Goal: Complete application form: Complete application form

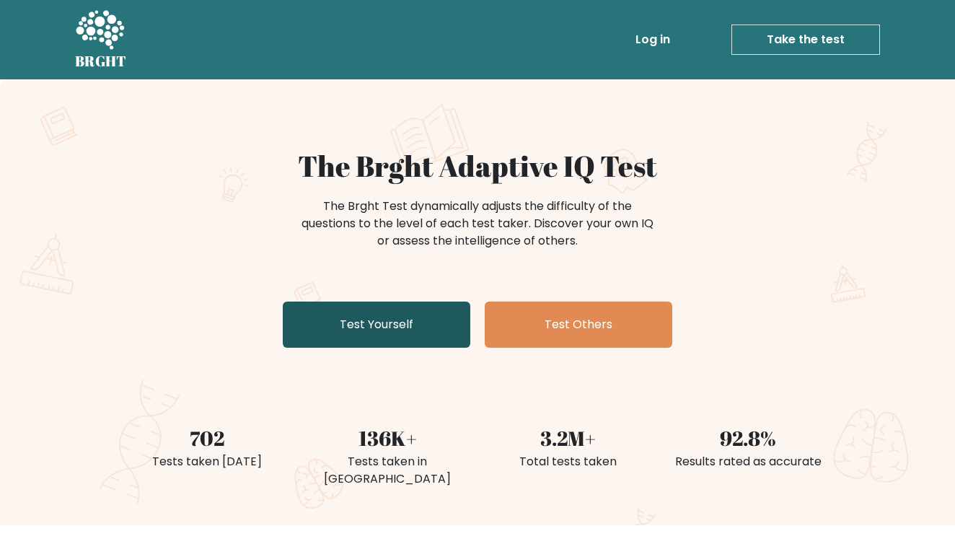
click at [376, 307] on link "Test Yourself" at bounding box center [377, 325] width 188 height 46
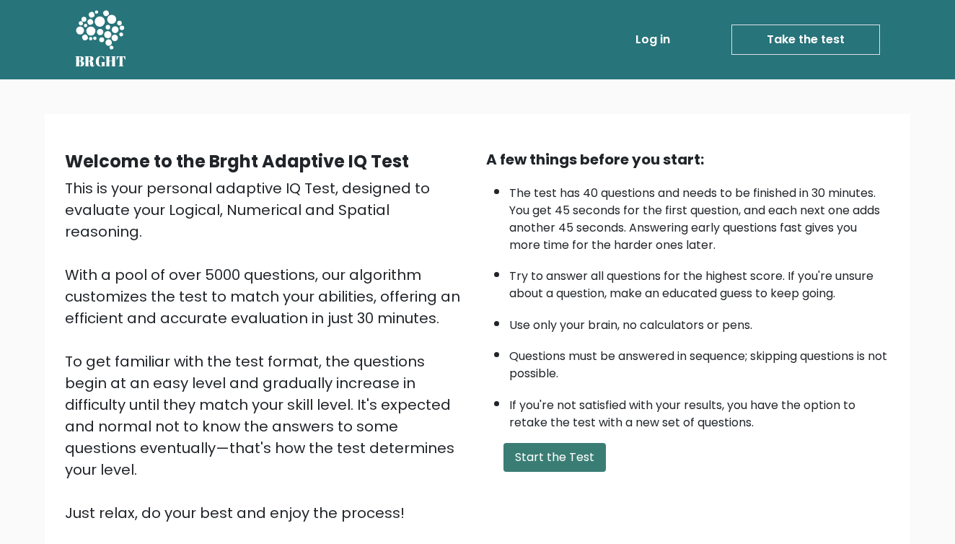
click at [547, 467] on button "Start the Test" at bounding box center [555, 457] width 102 height 29
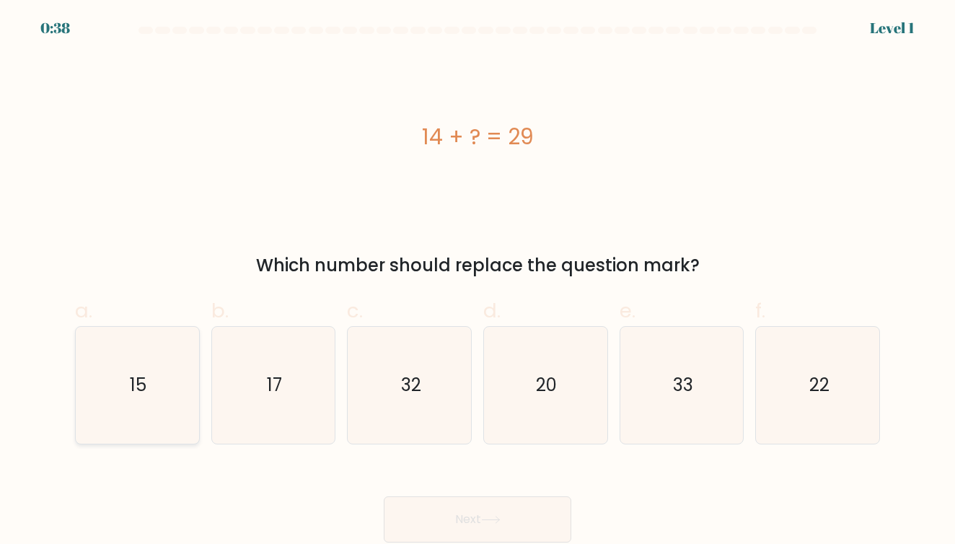
click at [184, 436] on icon "15" at bounding box center [137, 385] width 117 height 117
click at [478, 281] on input "a. 15" at bounding box center [478, 276] width 1 height 9
radio input "true"
click at [420, 532] on button "Next" at bounding box center [478, 519] width 188 height 46
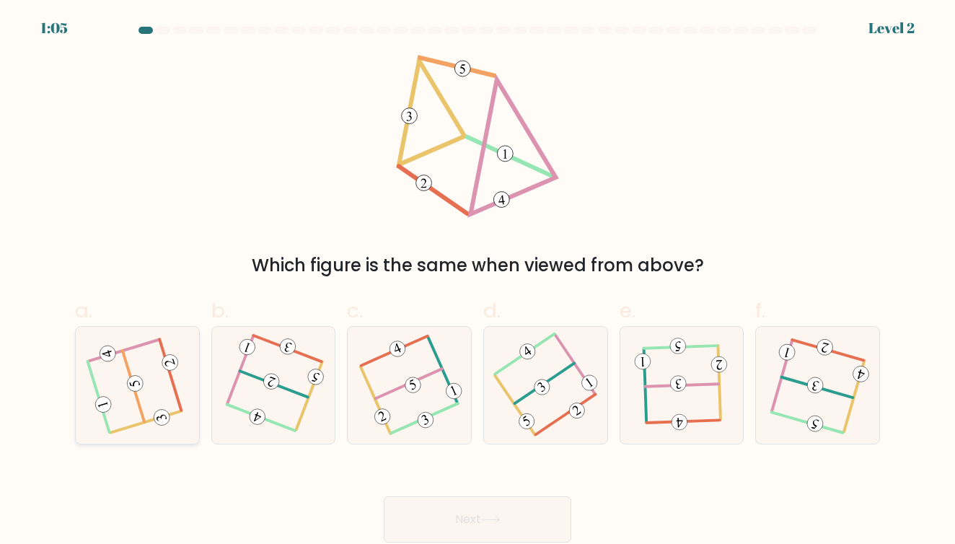
click at [96, 379] on icon at bounding box center [137, 385] width 94 height 94
click at [478, 281] on input "a." at bounding box center [478, 276] width 1 height 9
radio input "true"
click at [499, 517] on icon at bounding box center [490, 520] width 19 height 8
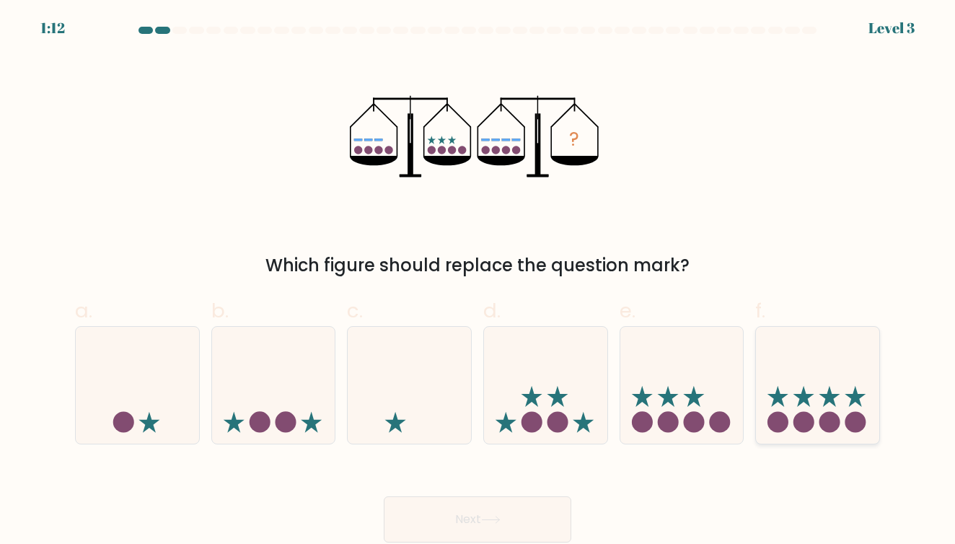
click at [825, 402] on icon at bounding box center [817, 385] width 123 height 102
click at [478, 281] on input "f." at bounding box center [478, 276] width 1 height 9
radio input "true"
click at [436, 526] on button "Next" at bounding box center [478, 519] width 188 height 46
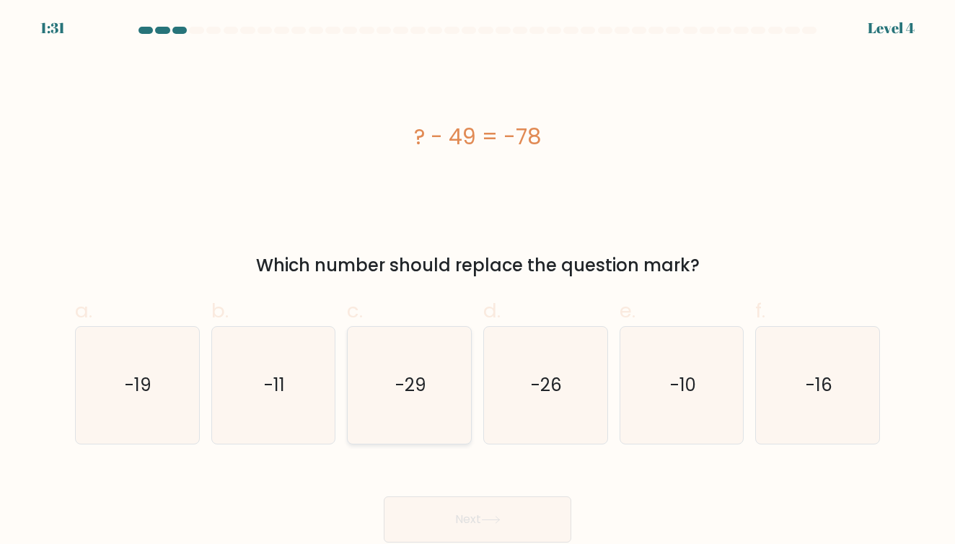
click at [455, 368] on icon "-29" at bounding box center [409, 385] width 117 height 117
click at [478, 281] on input "c. -29" at bounding box center [478, 276] width 1 height 9
radio input "true"
click at [506, 529] on button "Next" at bounding box center [478, 519] width 188 height 46
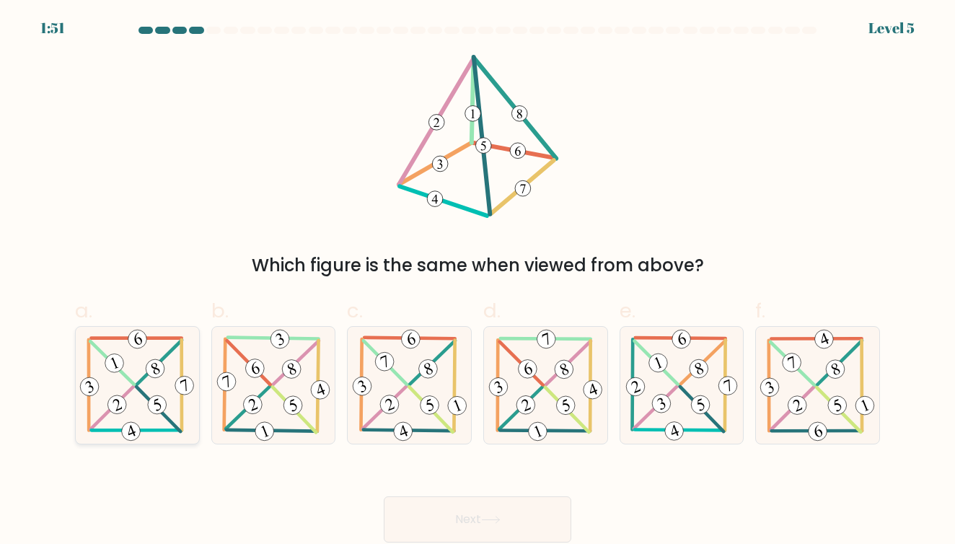
click at [142, 415] on icon at bounding box center [137, 385] width 120 height 117
click at [478, 281] on input "a." at bounding box center [478, 276] width 1 height 9
radio input "true"
click at [433, 512] on button "Next" at bounding box center [478, 519] width 188 height 46
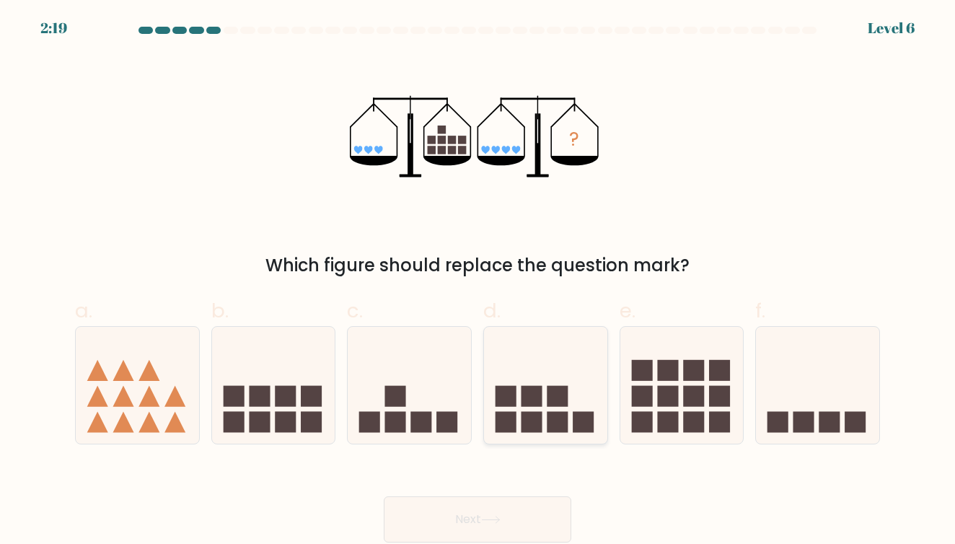
click at [579, 353] on icon at bounding box center [545, 385] width 123 height 102
click at [478, 281] on input "d." at bounding box center [478, 276] width 1 height 9
radio input "true"
click at [806, 385] on icon at bounding box center [817, 385] width 123 height 102
click at [478, 281] on input "f." at bounding box center [478, 276] width 1 height 9
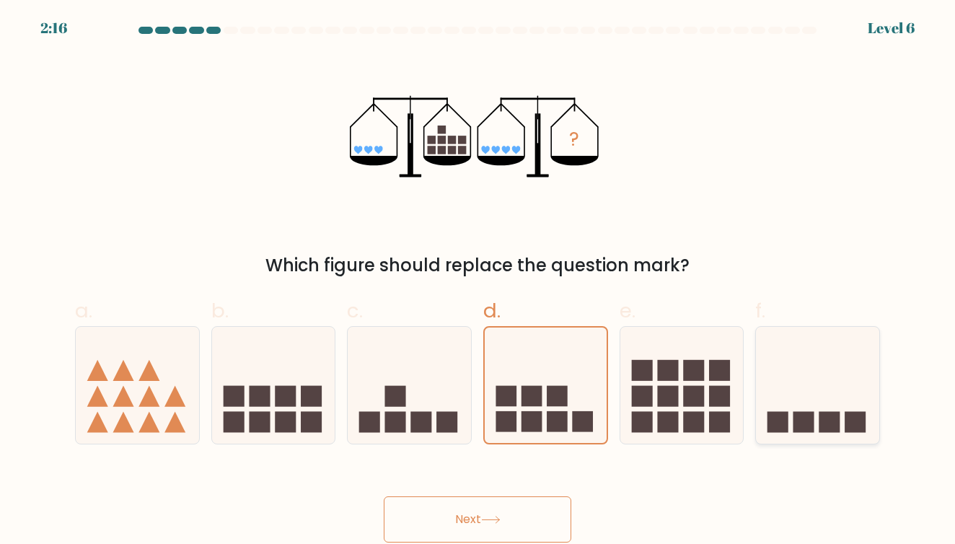
radio input "true"
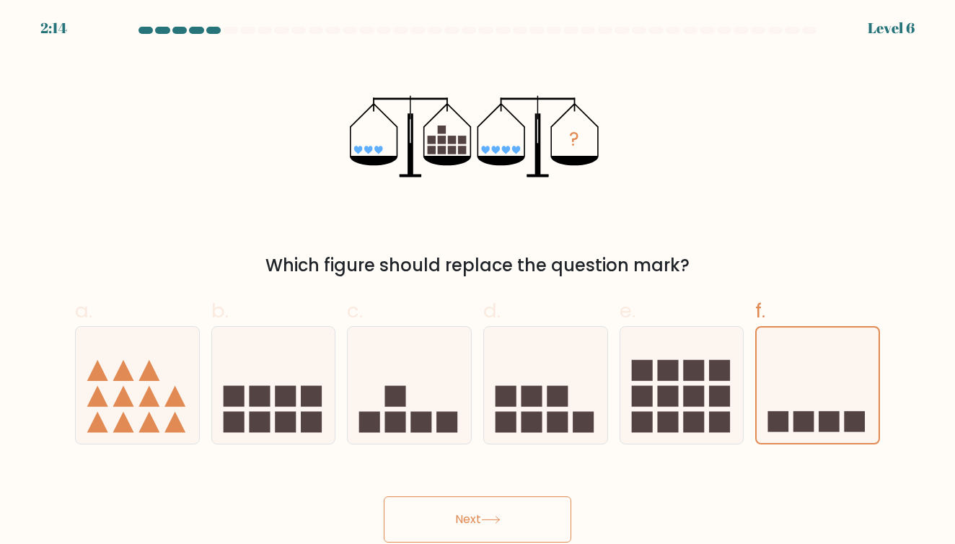
click at [528, 522] on button "Next" at bounding box center [478, 519] width 188 height 46
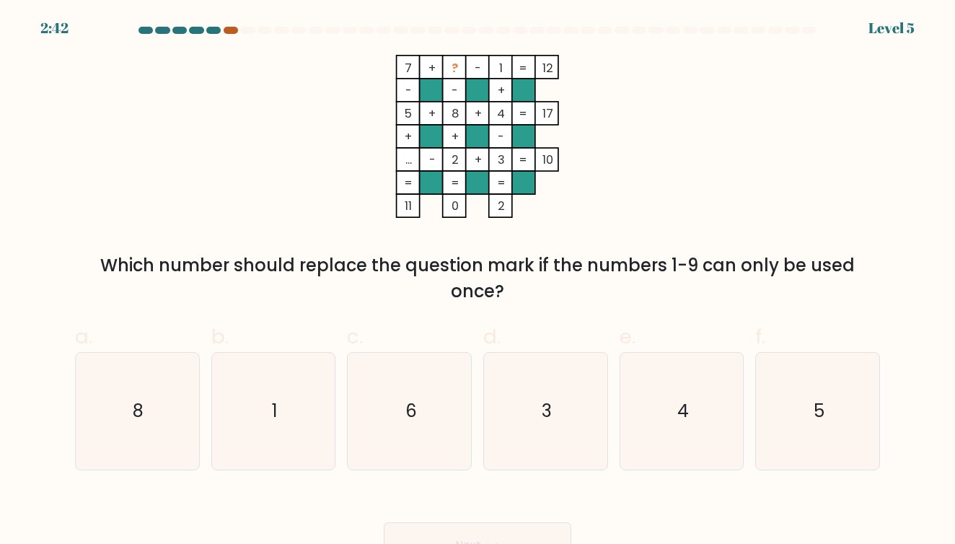
click at [227, 30] on div at bounding box center [231, 30] width 14 height 7
click at [207, 31] on div at bounding box center [213, 30] width 14 height 7
click at [233, 33] on div at bounding box center [231, 30] width 14 height 7
click at [675, 382] on icon "4" at bounding box center [681, 411] width 117 height 117
click at [478, 281] on input "e. 4" at bounding box center [478, 276] width 1 height 9
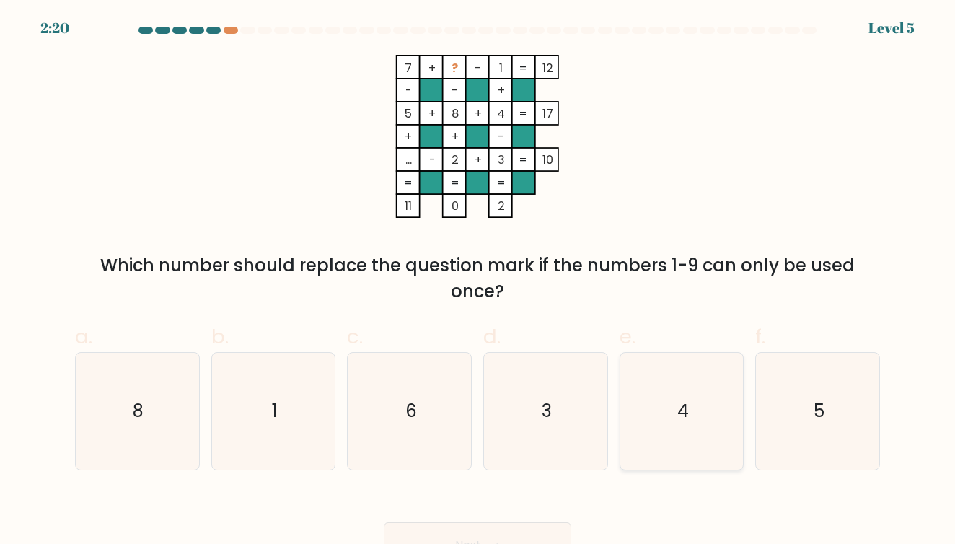
radio input "true"
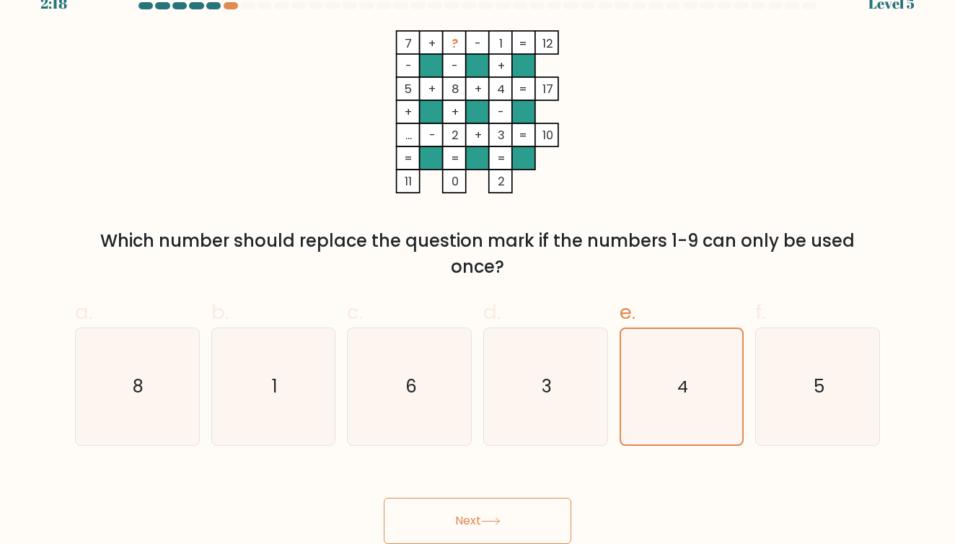
scroll to position [24, 0]
click at [490, 507] on button "Next" at bounding box center [478, 522] width 188 height 46
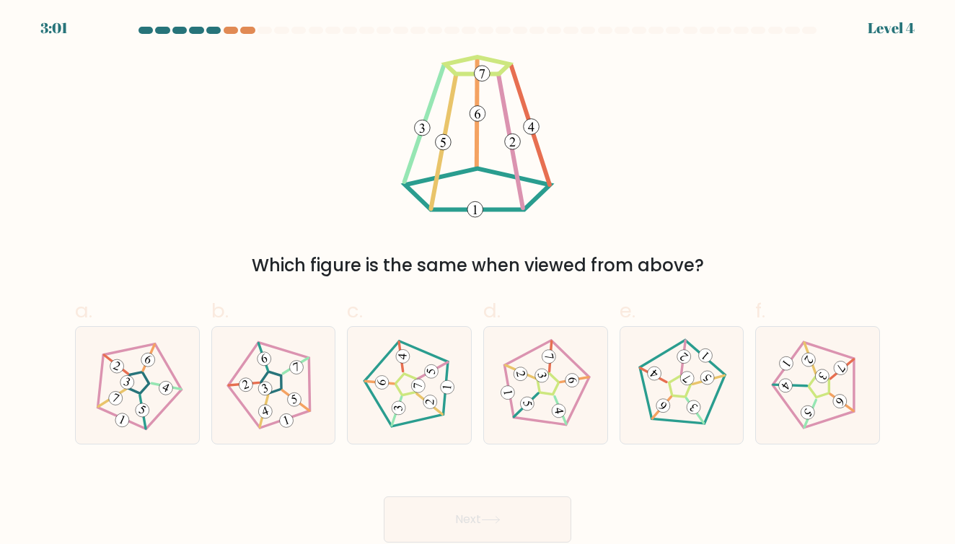
scroll to position [0, 0]
click at [696, 379] on icon at bounding box center [682, 385] width 94 height 94
click at [478, 281] on input "e." at bounding box center [478, 276] width 1 height 9
radio input "true"
click at [514, 504] on button "Next" at bounding box center [478, 519] width 188 height 46
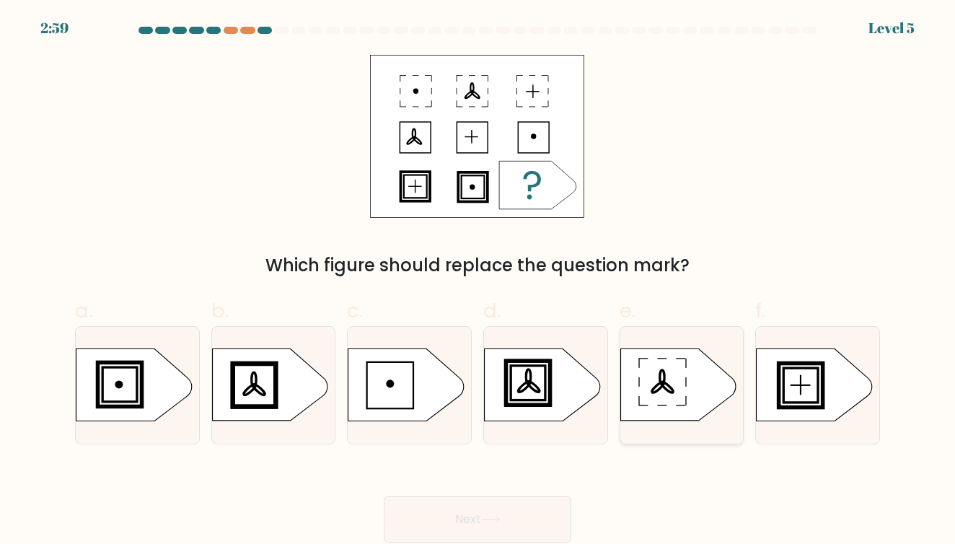
click at [658, 341] on div at bounding box center [682, 385] width 125 height 118
click at [478, 281] on input "e." at bounding box center [478, 276] width 1 height 9
radio input "true"
click at [519, 519] on button "Next" at bounding box center [478, 519] width 188 height 46
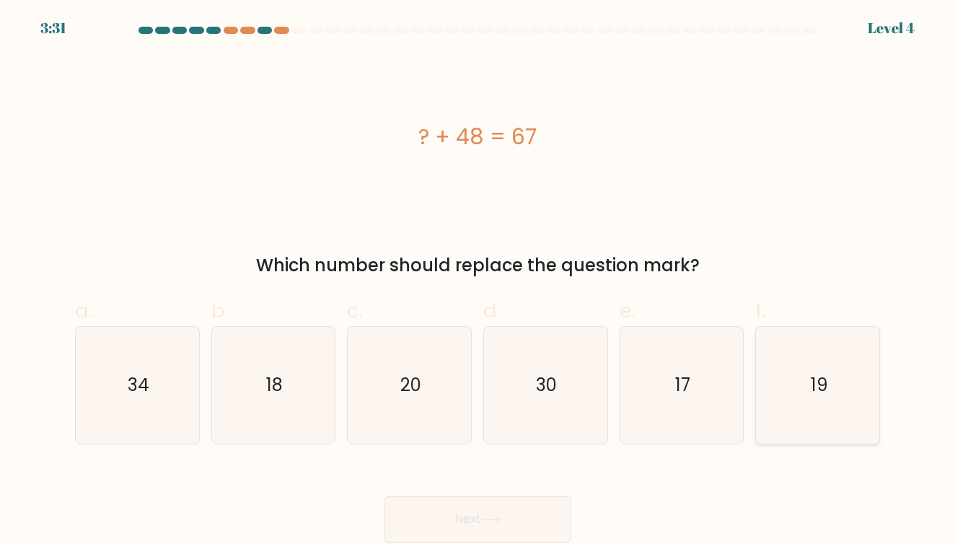
click at [778, 429] on icon "19" at bounding box center [818, 385] width 117 height 117
click at [478, 281] on input "f. 19" at bounding box center [478, 276] width 1 height 9
radio input "true"
click at [532, 509] on button "Next" at bounding box center [478, 519] width 188 height 46
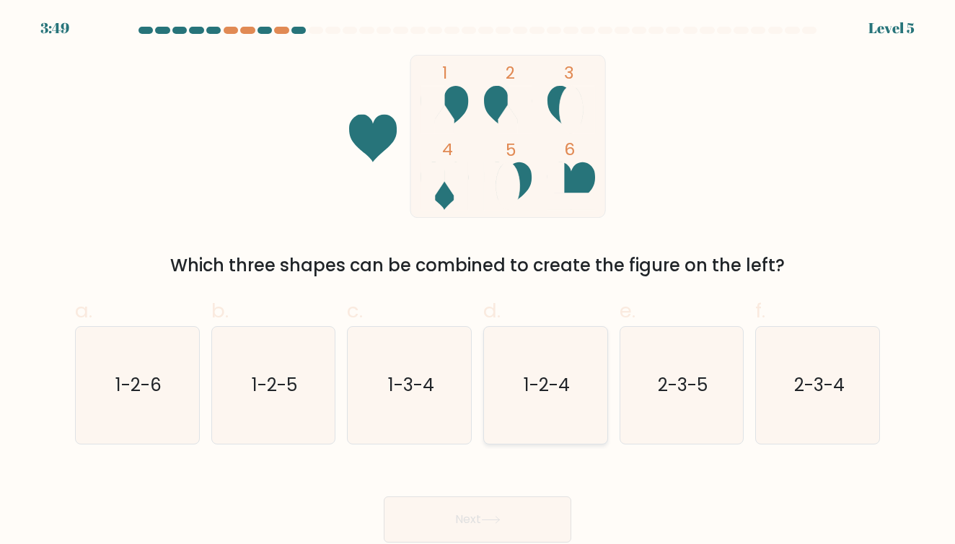
click at [553, 338] on icon "1-2-4" at bounding box center [545, 385] width 117 height 117
click at [478, 281] on input "d. 1-2-4" at bounding box center [478, 276] width 1 height 9
radio input "true"
click at [516, 505] on button "Next" at bounding box center [478, 519] width 188 height 46
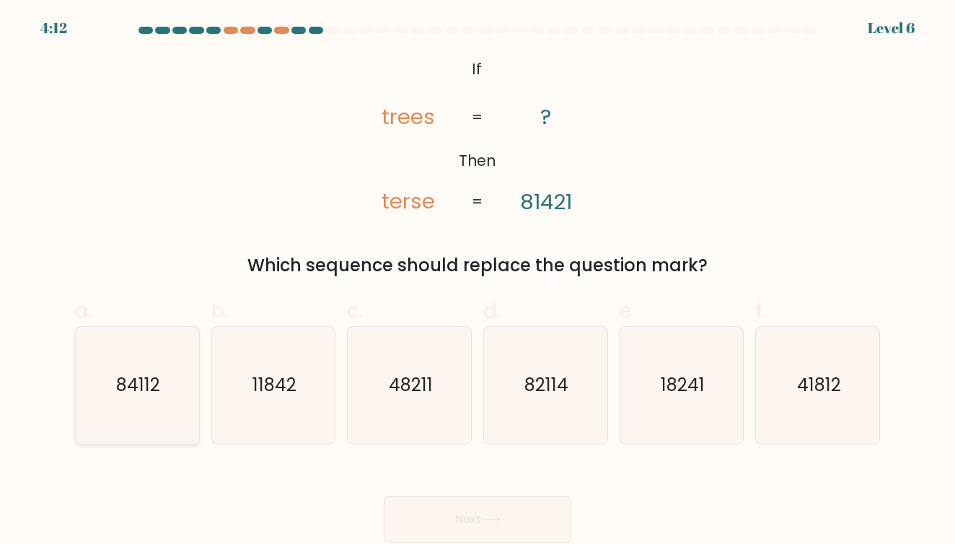
click at [160, 398] on icon "84112" at bounding box center [137, 385] width 117 height 117
click at [478, 281] on input "a. 84112" at bounding box center [478, 276] width 1 height 9
radio input "true"
click at [455, 532] on button "Next" at bounding box center [478, 519] width 188 height 46
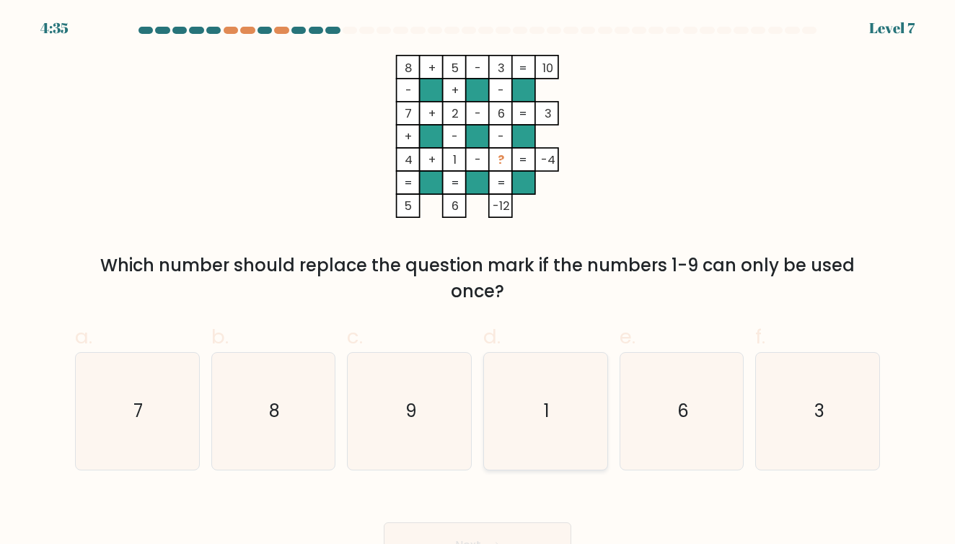
click at [513, 426] on icon "1" at bounding box center [545, 411] width 117 height 117
click at [478, 281] on input "d. 1" at bounding box center [478, 276] width 1 height 9
radio input "true"
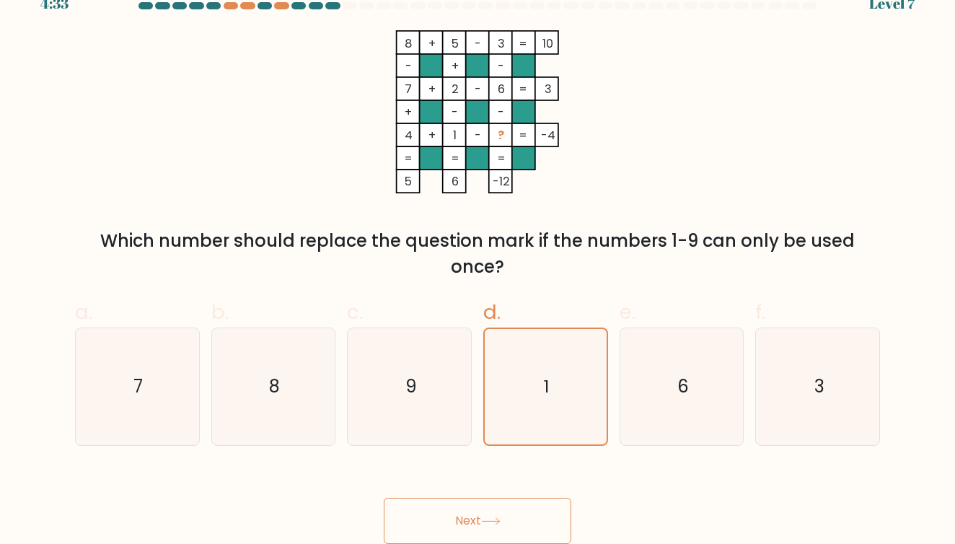
scroll to position [24, 0]
click at [509, 528] on button "Next" at bounding box center [478, 522] width 188 height 46
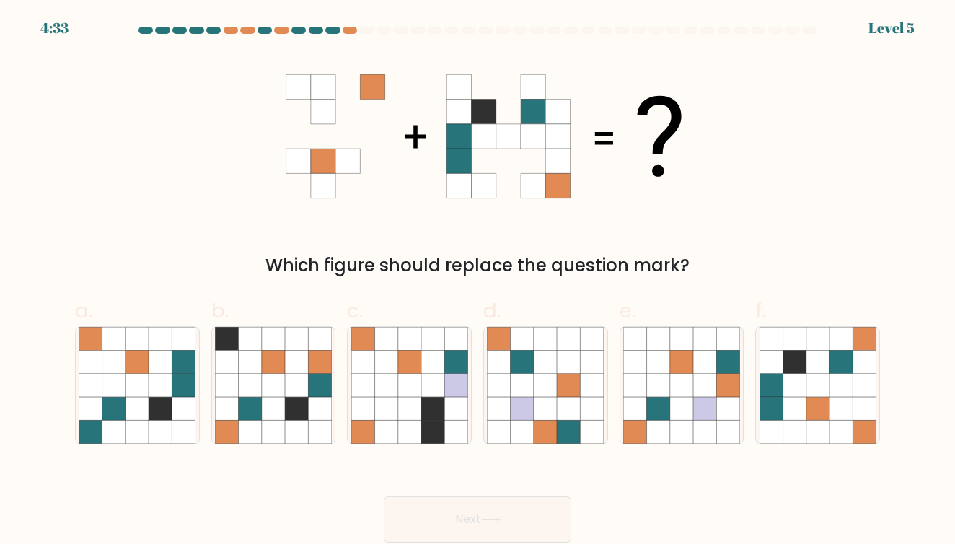
scroll to position [0, 0]
click at [884, 449] on form at bounding box center [477, 285] width 955 height 516
click at [840, 405] on icon at bounding box center [841, 408] width 23 height 23
click at [478, 281] on input "f." at bounding box center [478, 276] width 1 height 9
radio input "true"
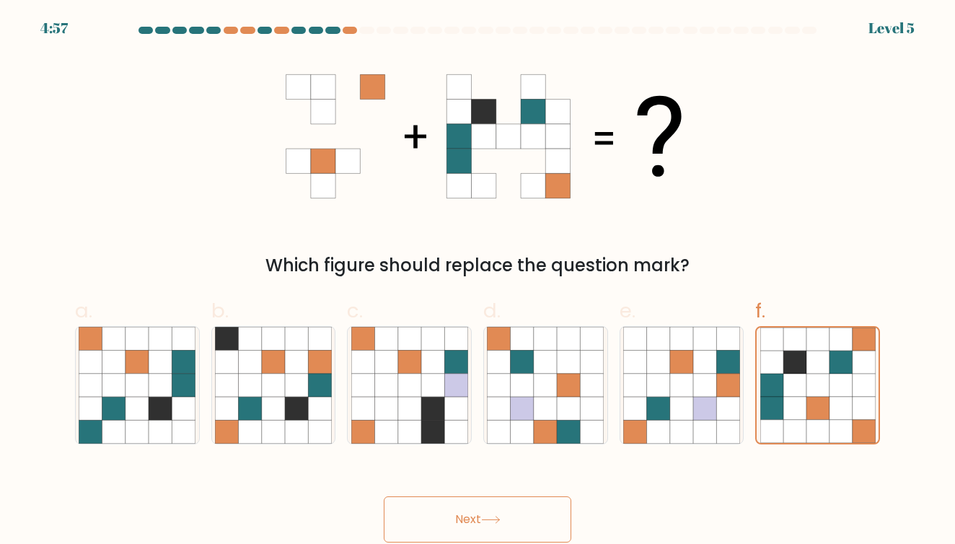
click at [535, 531] on button "Next" at bounding box center [478, 519] width 188 height 46
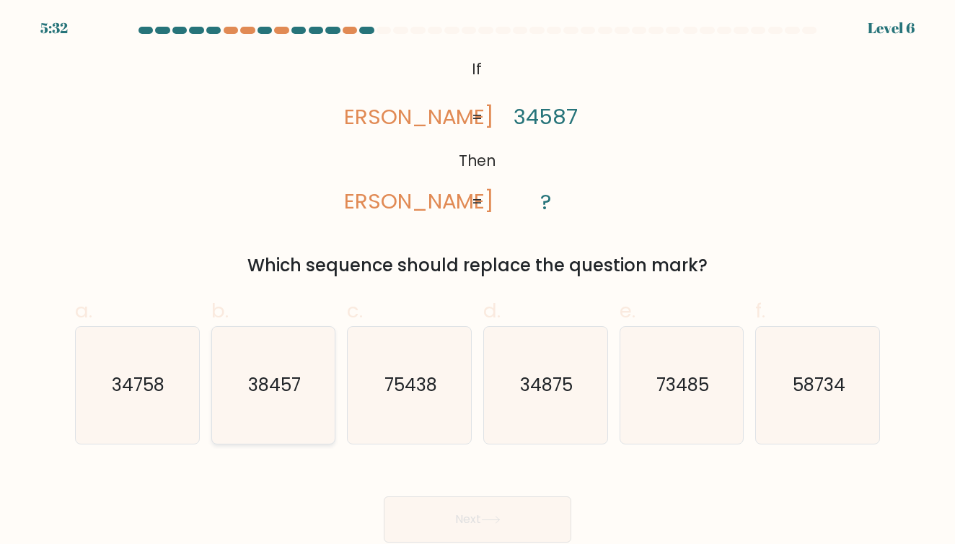
click at [329, 394] on icon "38457" at bounding box center [273, 385] width 117 height 117
click at [478, 281] on input "b. 38457" at bounding box center [478, 276] width 1 height 9
radio input "true"
click at [518, 517] on button "Next" at bounding box center [478, 519] width 188 height 46
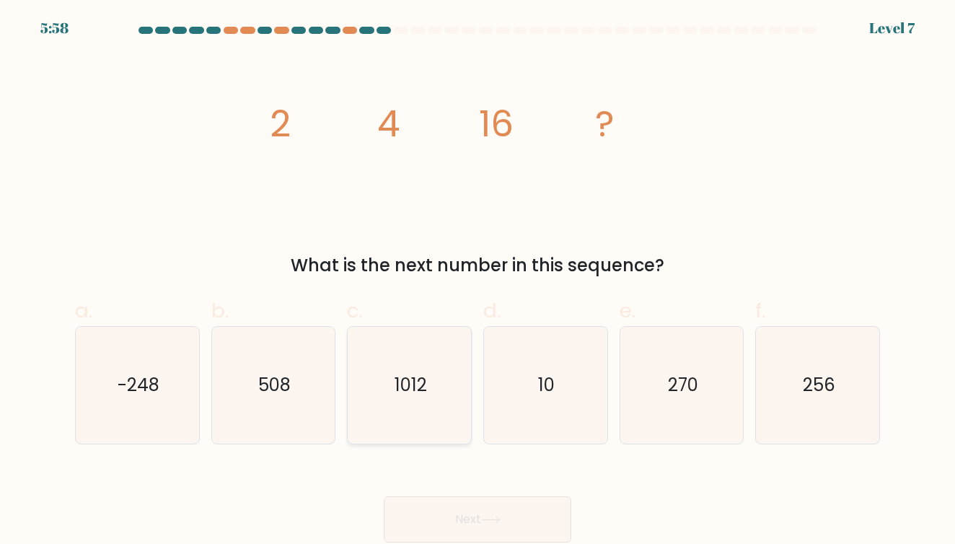
click at [413, 409] on icon "1012" at bounding box center [409, 385] width 117 height 117
click at [478, 281] on input "c. 1012" at bounding box center [478, 276] width 1 height 9
radio input "true"
click at [523, 505] on button "Next" at bounding box center [478, 519] width 188 height 46
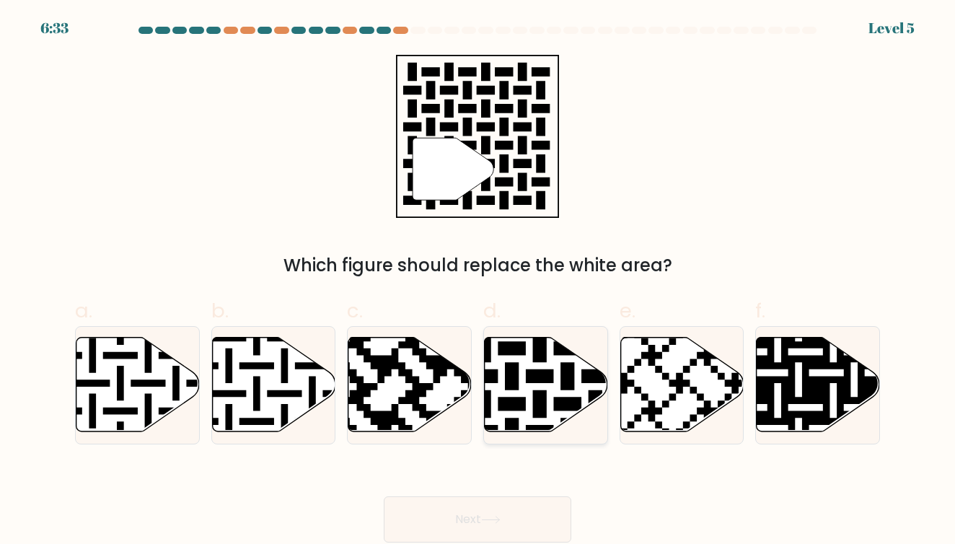
click at [566, 354] on icon at bounding box center [582, 335] width 224 height 224
click at [478, 281] on input "d." at bounding box center [478, 276] width 1 height 9
radio input "true"
click at [518, 506] on button "Next" at bounding box center [478, 519] width 188 height 46
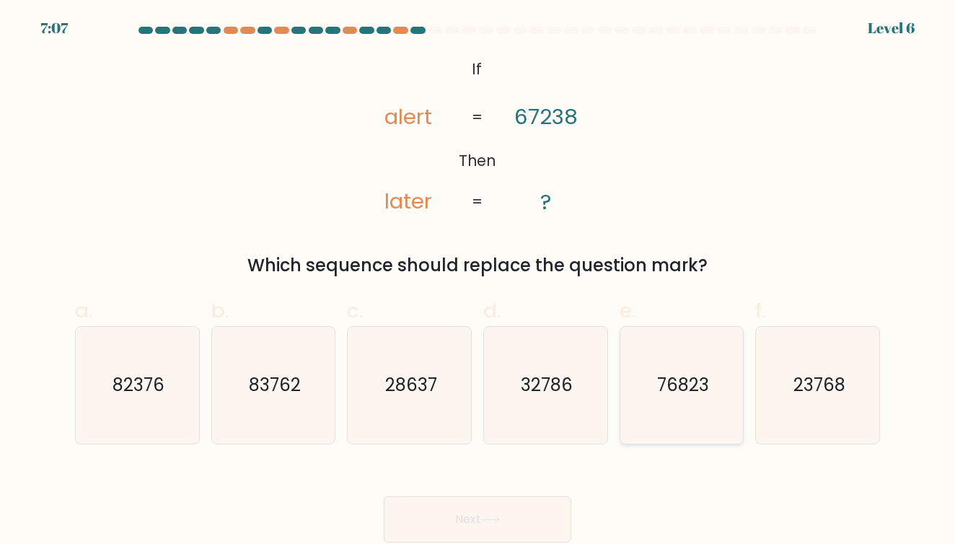
click at [688, 385] on text "76823" at bounding box center [683, 385] width 52 height 24
click at [478, 281] on input "e. 76823" at bounding box center [478, 276] width 1 height 9
radio input "true"
click at [498, 506] on button "Next" at bounding box center [478, 519] width 188 height 46
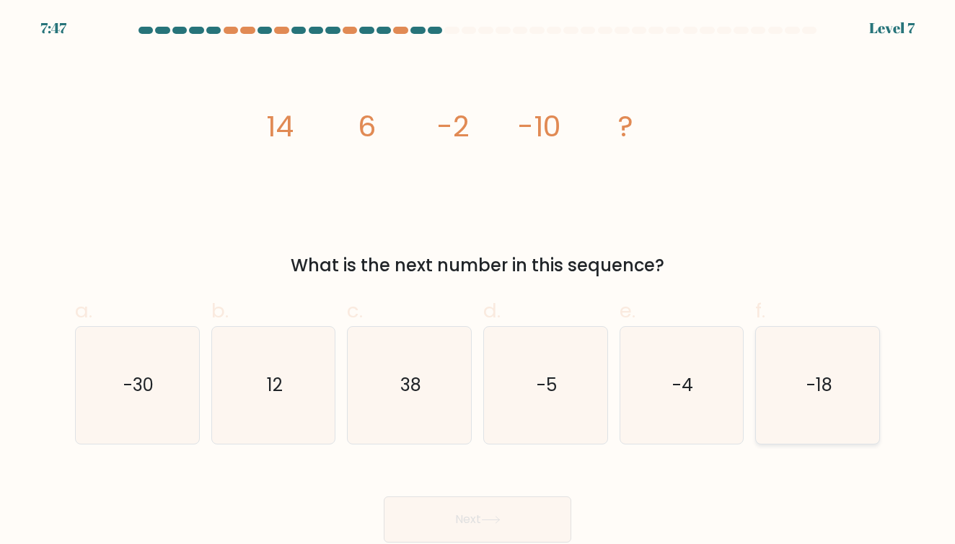
click at [783, 353] on icon "-18" at bounding box center [818, 385] width 117 height 117
click at [478, 281] on input "f. -18" at bounding box center [478, 276] width 1 height 9
radio input "true"
click at [616, 386] on div "e. -4" at bounding box center [682, 370] width 136 height 148
click at [454, 514] on button "Next" at bounding box center [478, 519] width 188 height 46
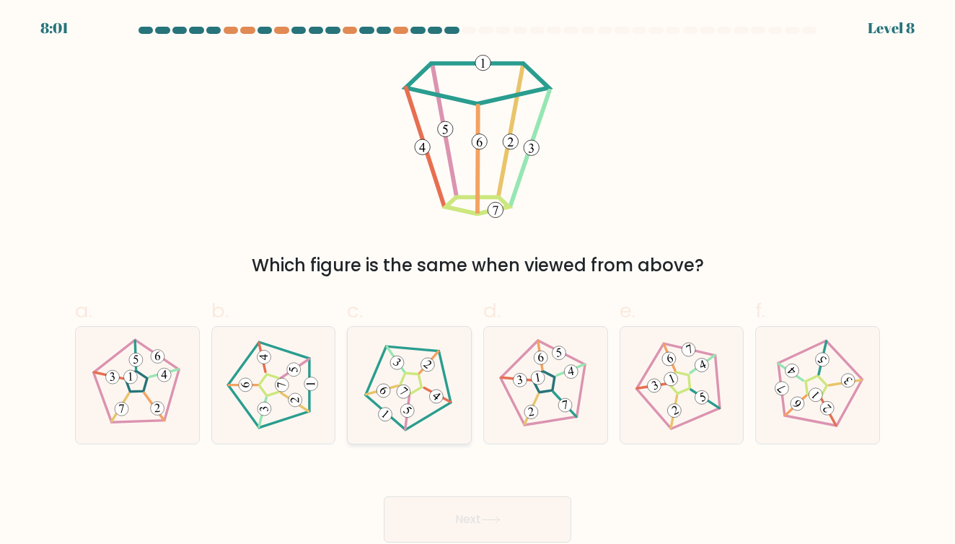
click at [405, 421] on icon at bounding box center [410, 385] width 94 height 94
click at [478, 281] on input "c." at bounding box center [478, 276] width 1 height 9
radio input "true"
click at [465, 506] on button "Next" at bounding box center [478, 519] width 188 height 46
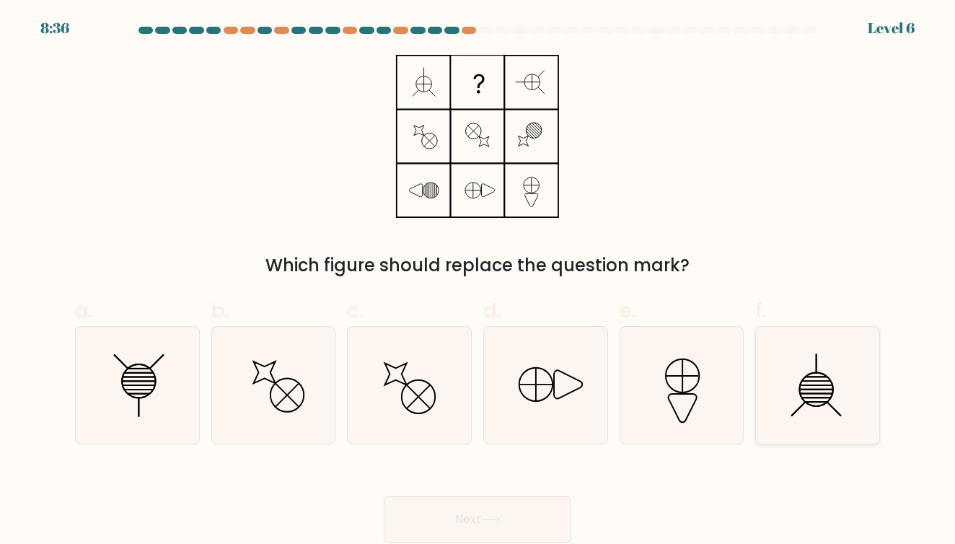
click at [825, 353] on icon at bounding box center [818, 385] width 117 height 117
click at [478, 281] on input "f." at bounding box center [478, 276] width 1 height 9
radio input "true"
click at [488, 508] on button "Next" at bounding box center [478, 519] width 188 height 46
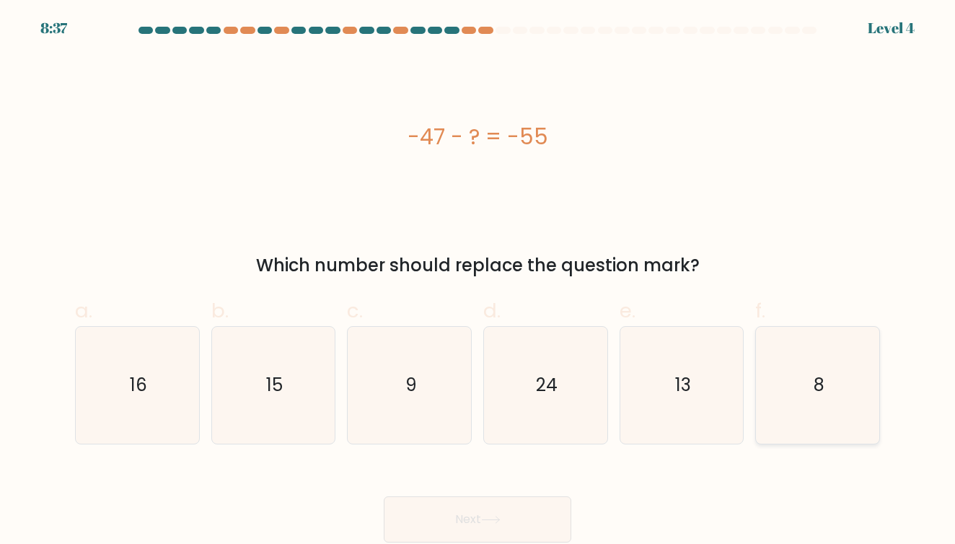
click at [830, 374] on icon "8" at bounding box center [818, 385] width 117 height 117
click at [478, 281] on input "f. 8" at bounding box center [478, 276] width 1 height 9
radio input "true"
click at [520, 509] on button "Next" at bounding box center [478, 519] width 188 height 46
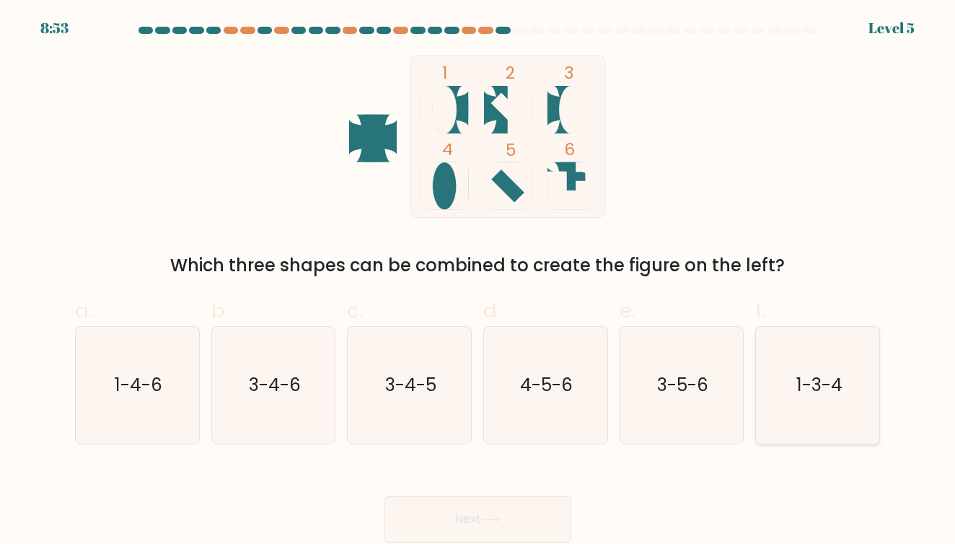
click at [784, 374] on icon "1-3-4" at bounding box center [818, 385] width 117 height 117
click at [478, 281] on input "f. 1-3-4" at bounding box center [478, 276] width 1 height 9
radio input "true"
click at [466, 527] on button "Next" at bounding box center [478, 519] width 188 height 46
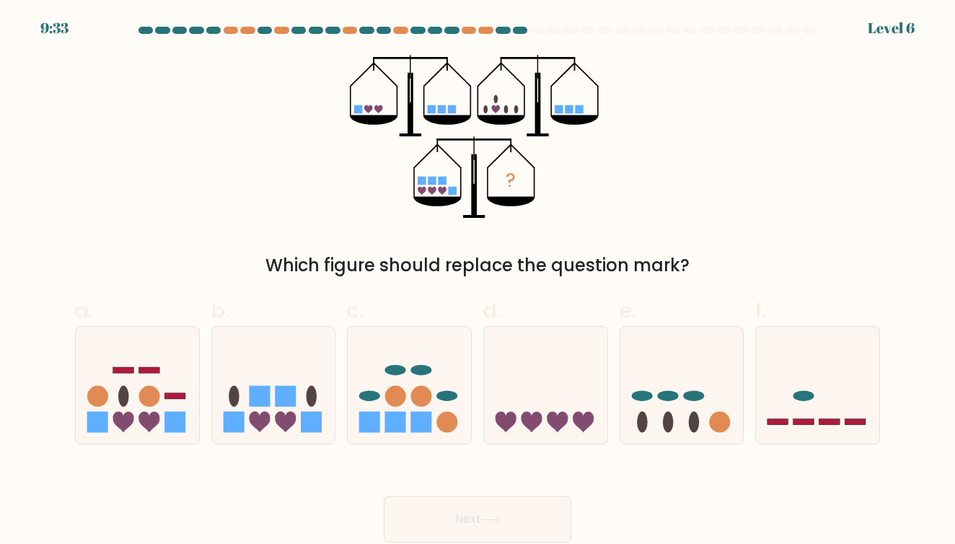
click at [812, 33] on div at bounding box center [809, 30] width 14 height 7
click at [692, 369] on icon at bounding box center [681, 385] width 123 height 102
click at [478, 281] on input "e." at bounding box center [478, 276] width 1 height 9
radio input "true"
click at [513, 503] on button "Next" at bounding box center [478, 519] width 188 height 46
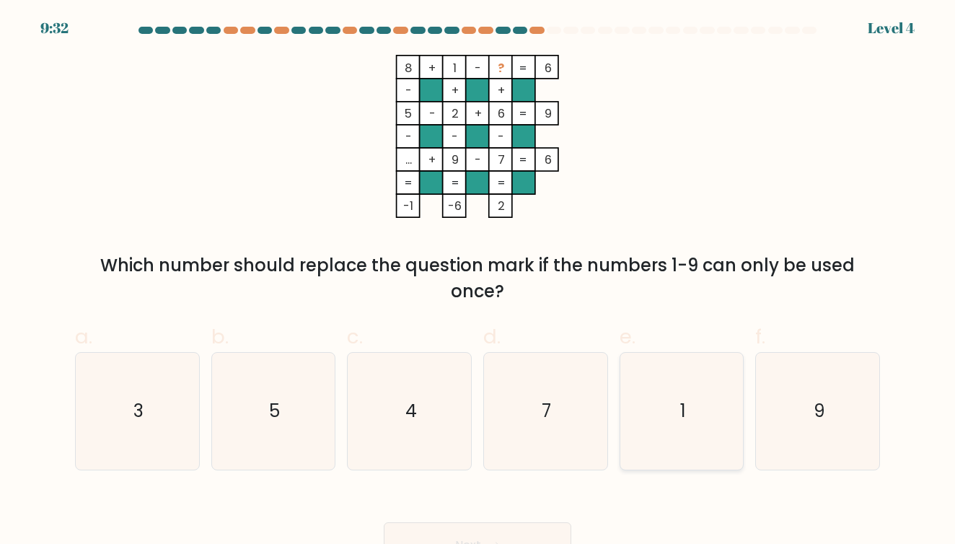
click at [671, 390] on icon "1" at bounding box center [681, 411] width 117 height 117
click at [478, 281] on input "e. 1" at bounding box center [478, 276] width 1 height 9
radio input "true"
click at [484, 533] on button "Next" at bounding box center [478, 545] width 188 height 46
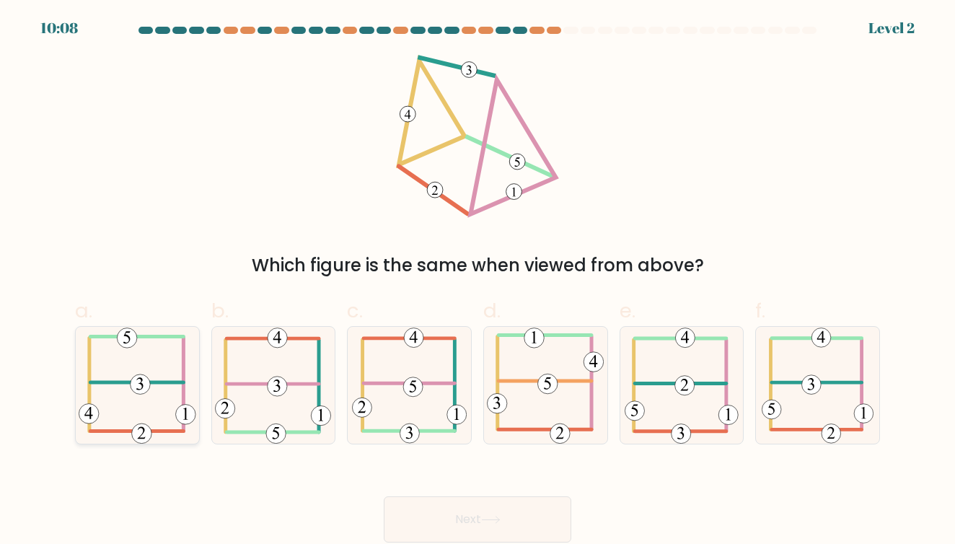
click at [79, 392] on icon at bounding box center [138, 385] width 118 height 117
click at [478, 281] on input "a." at bounding box center [478, 276] width 1 height 9
radio input "true"
click at [447, 530] on button "Next" at bounding box center [478, 519] width 188 height 46
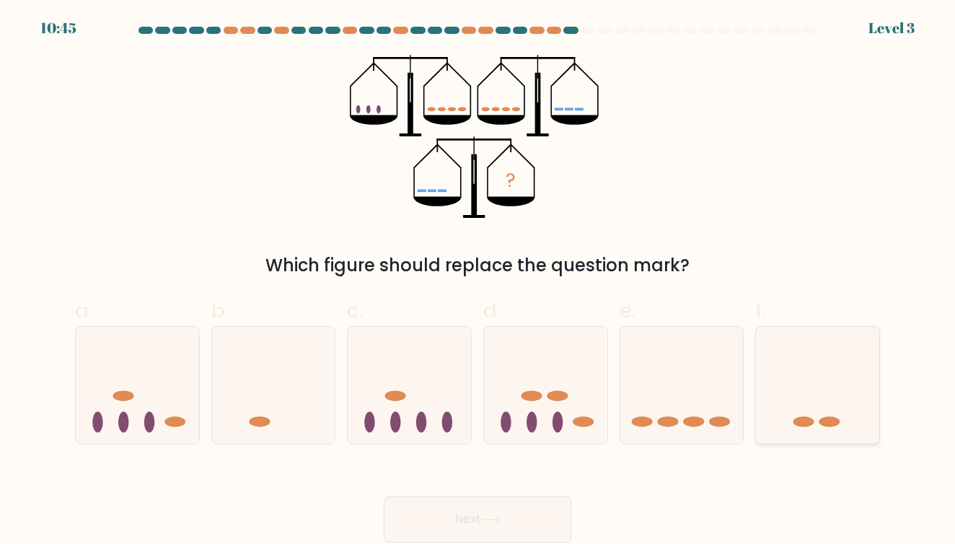
click at [804, 398] on icon at bounding box center [817, 385] width 123 height 102
click at [478, 281] on input "f." at bounding box center [478, 276] width 1 height 9
radio input "true"
click at [673, 406] on icon at bounding box center [681, 385] width 123 height 102
click at [478, 281] on input "e." at bounding box center [478, 276] width 1 height 9
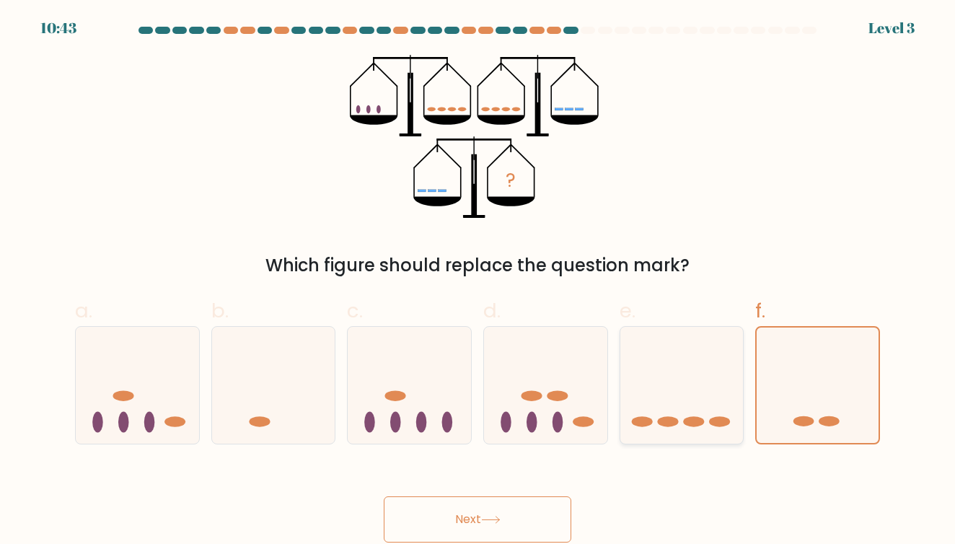
radio input "true"
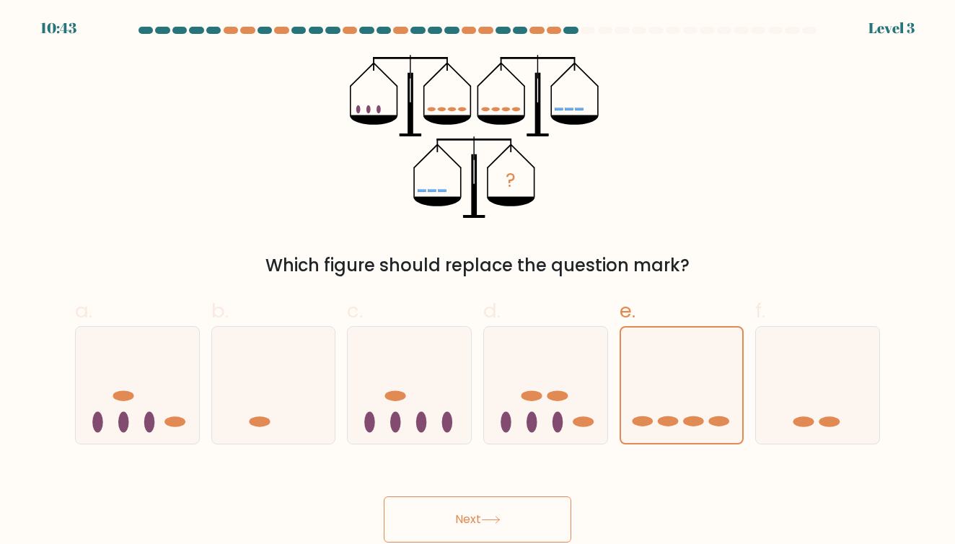
click at [505, 504] on button "Next" at bounding box center [478, 519] width 188 height 46
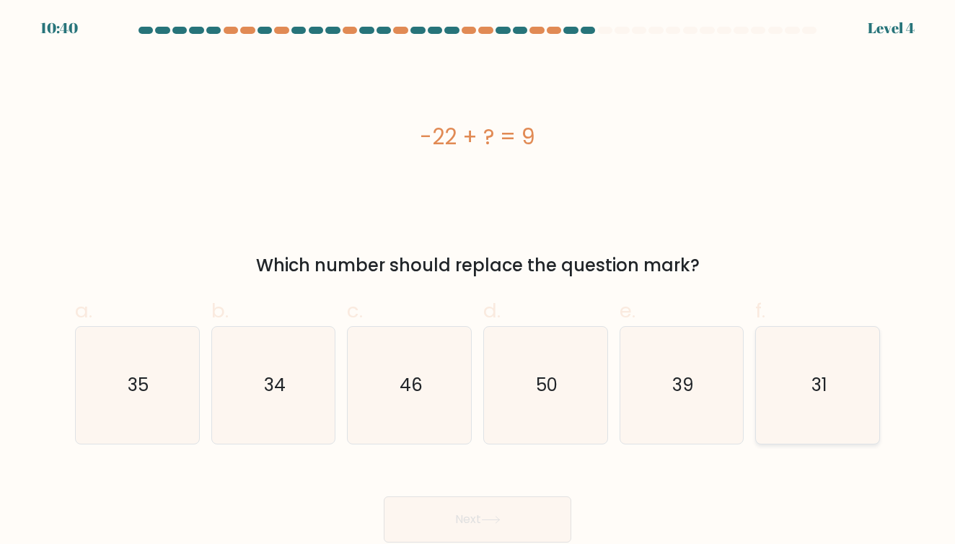
click at [812, 408] on icon "31" at bounding box center [818, 385] width 117 height 117
click at [478, 281] on input "f. 31" at bounding box center [478, 276] width 1 height 9
radio input "true"
click at [449, 521] on button "Next" at bounding box center [478, 519] width 188 height 46
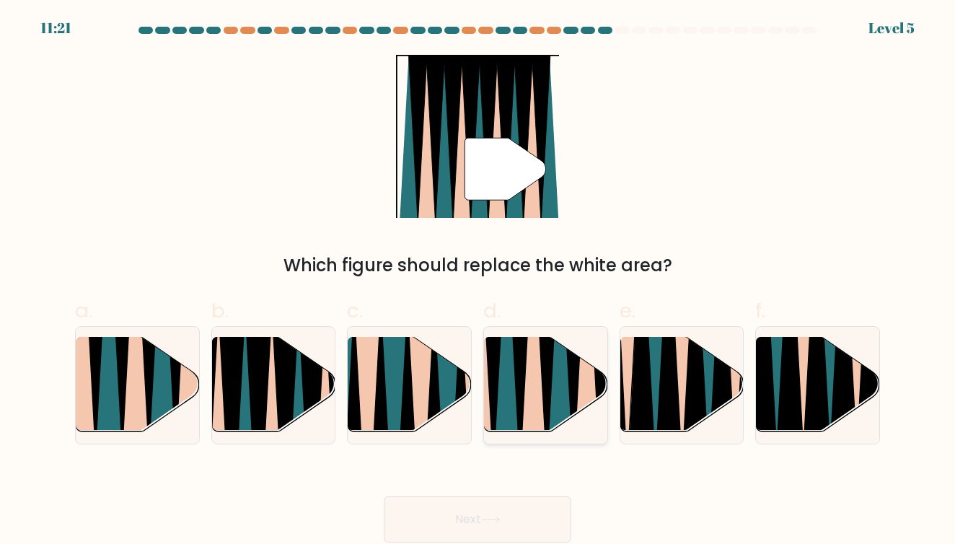
click at [571, 361] on icon at bounding box center [574, 335] width 28 height 247
click at [478, 281] on input "d." at bounding box center [478, 276] width 1 height 9
radio input "true"
click at [460, 525] on button "Next" at bounding box center [478, 519] width 188 height 46
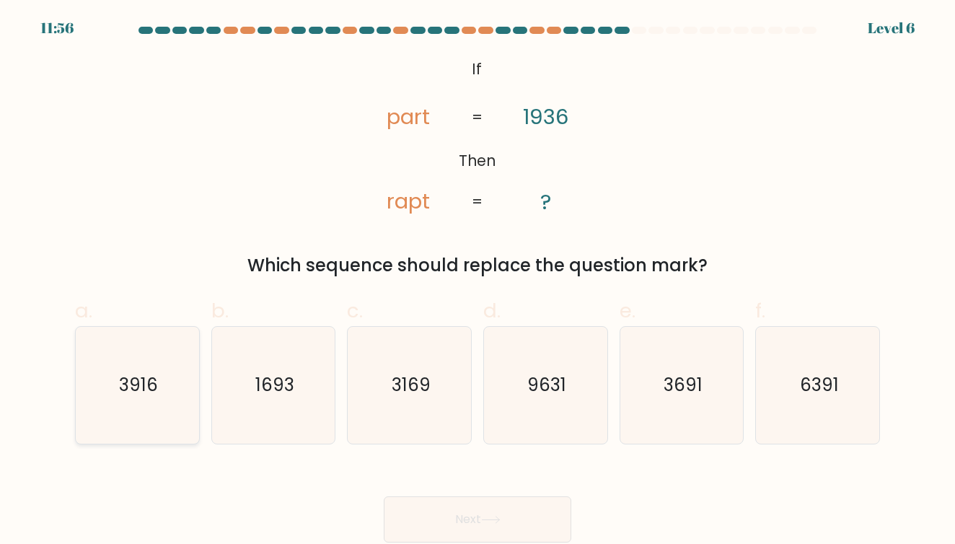
click at [167, 411] on icon "3916" at bounding box center [137, 385] width 117 height 117
click at [478, 281] on input "a. 3916" at bounding box center [478, 276] width 1 height 9
radio input "true"
click at [507, 528] on button "Next" at bounding box center [478, 519] width 188 height 46
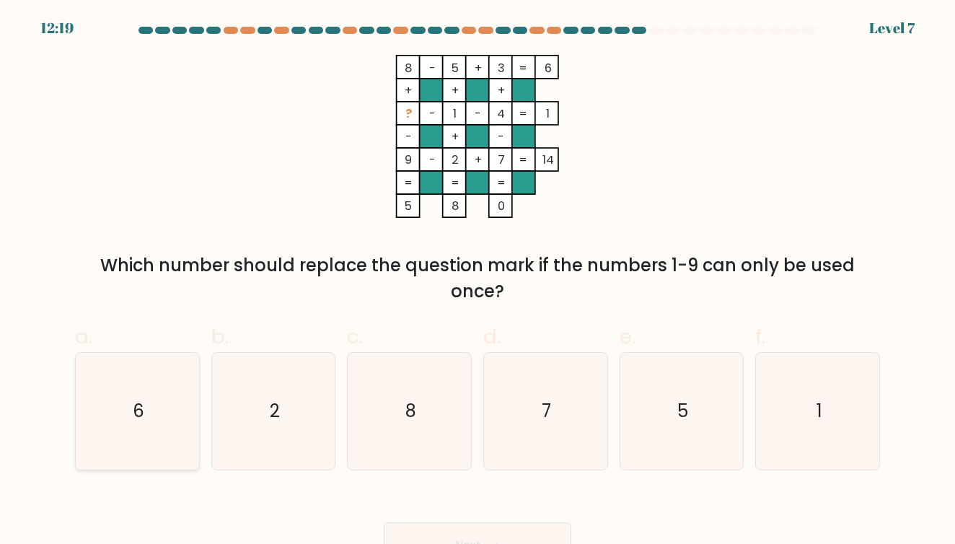
click at [142, 412] on text "6" at bounding box center [139, 411] width 12 height 24
click at [478, 281] on input "a. 6" at bounding box center [478, 276] width 1 height 9
radio input "true"
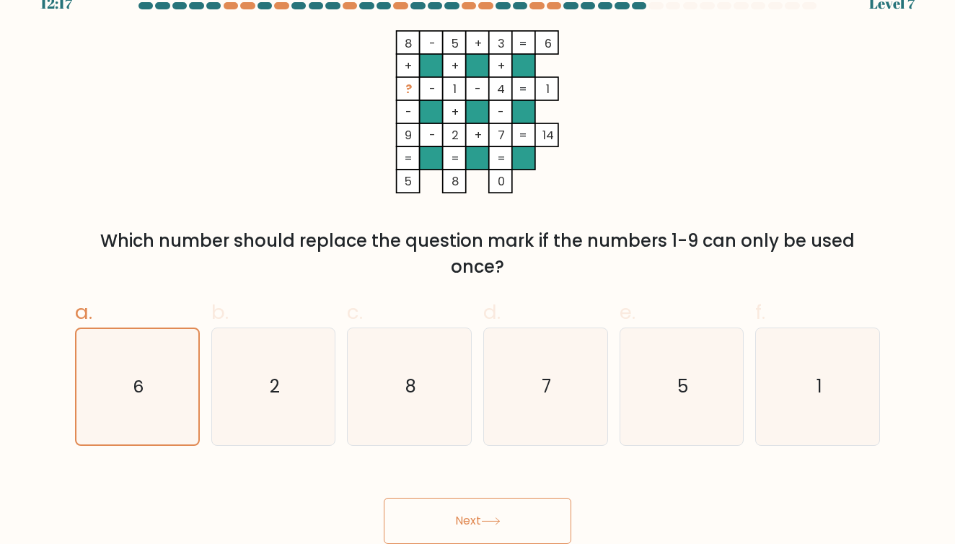
scroll to position [24, 0]
click at [183, 429] on icon "6" at bounding box center [136, 387] width 115 height 115
click at [478, 258] on input "a. 6" at bounding box center [478, 252] width 1 height 9
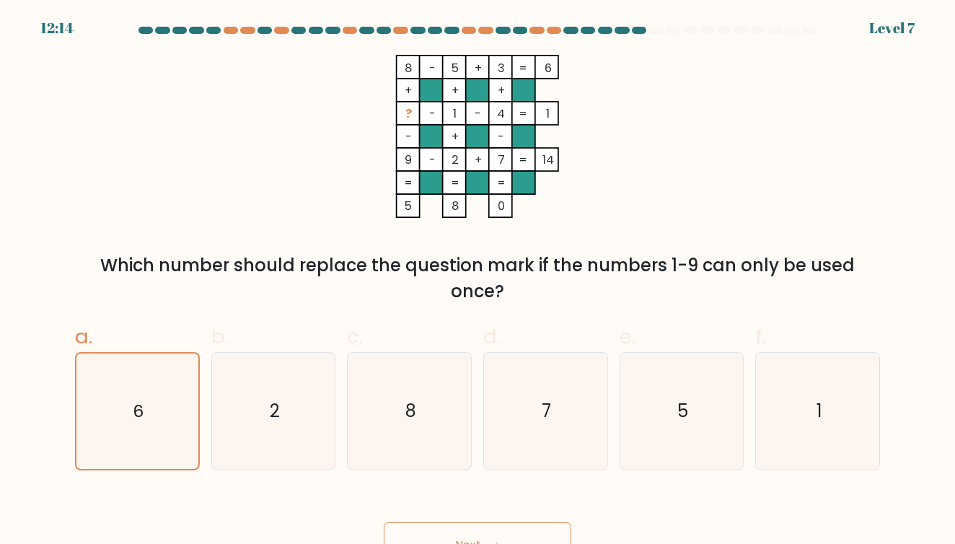
scroll to position [0, 0]
click at [824, 399] on icon "1" at bounding box center [818, 411] width 117 height 117
click at [478, 281] on input "f. 1" at bounding box center [478, 276] width 1 height 9
radio input "true"
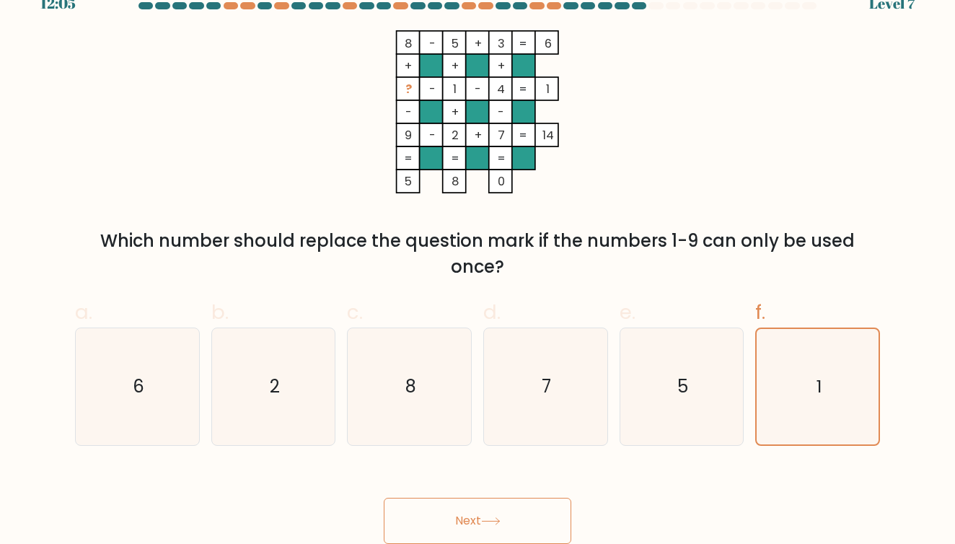
scroll to position [24, 0]
click at [524, 520] on button "Next" at bounding box center [478, 522] width 188 height 46
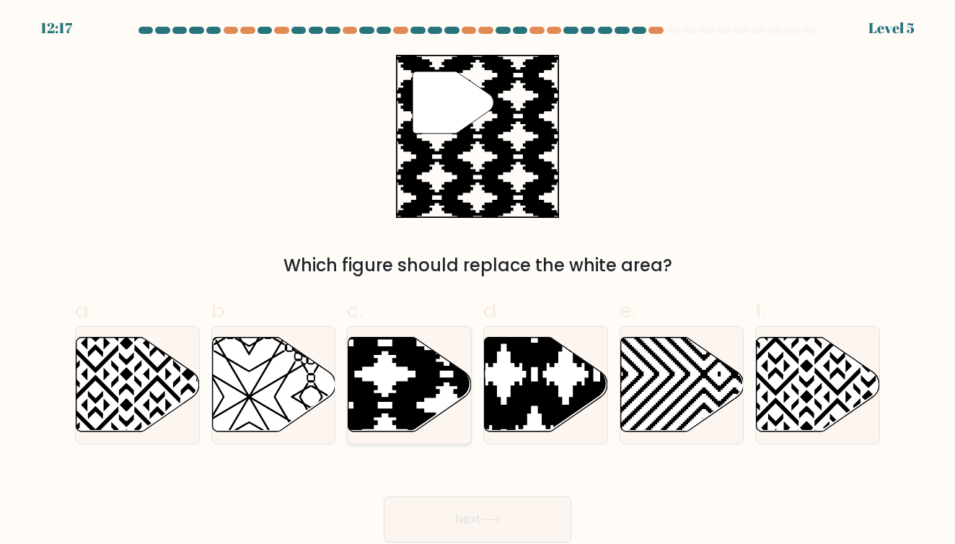
click at [423, 365] on icon at bounding box center [447, 436] width 248 height 248
click at [478, 281] on input "c." at bounding box center [478, 276] width 1 height 9
radio input "true"
click at [502, 512] on button "Next" at bounding box center [478, 519] width 188 height 46
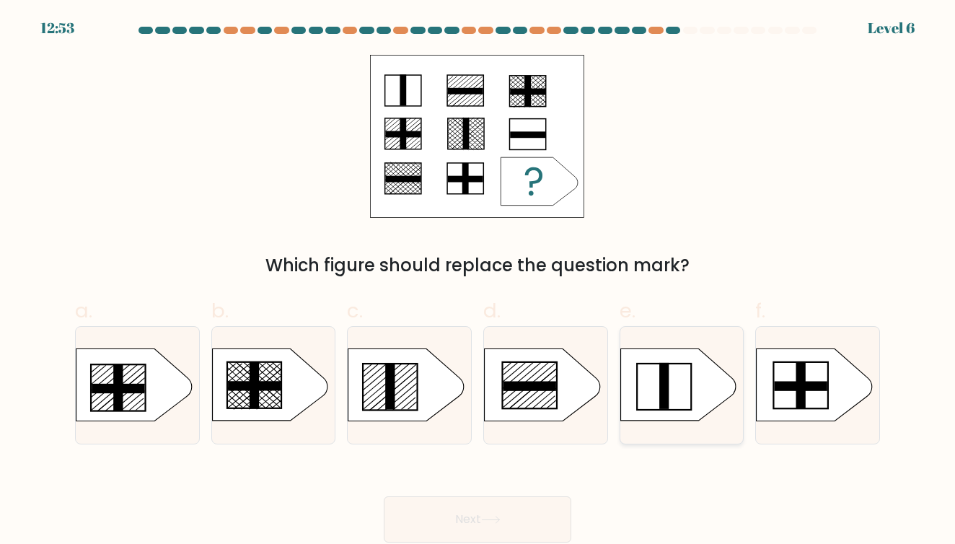
click at [661, 364] on rect at bounding box center [663, 386] width 9 height 46
click at [478, 281] on input "e." at bounding box center [478, 276] width 1 height 9
radio input "true"
click at [514, 504] on button "Next" at bounding box center [478, 519] width 188 height 46
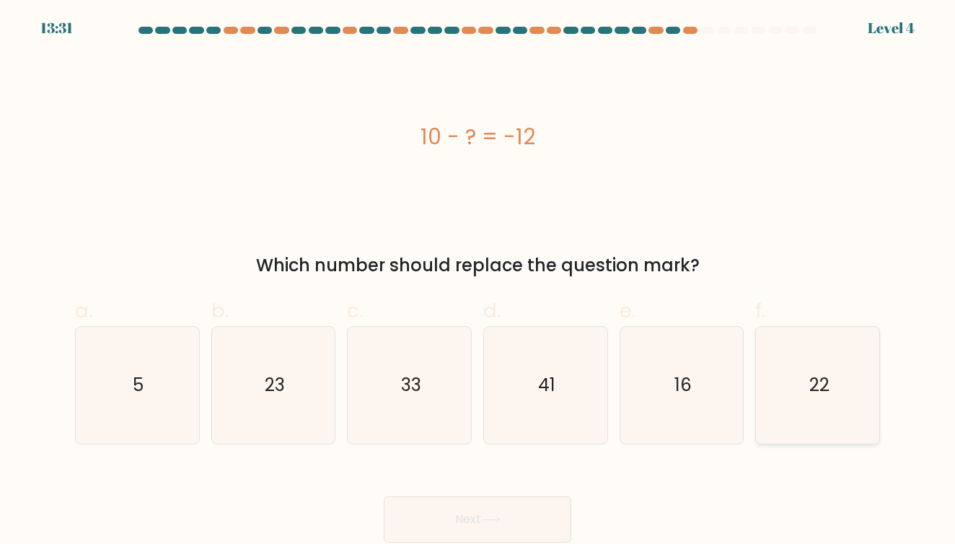
click at [866, 405] on icon "22" at bounding box center [818, 385] width 117 height 117
click at [478, 281] on input "f. 22" at bounding box center [478, 276] width 1 height 9
radio input "true"
click at [502, 525] on button "Next" at bounding box center [478, 519] width 188 height 46
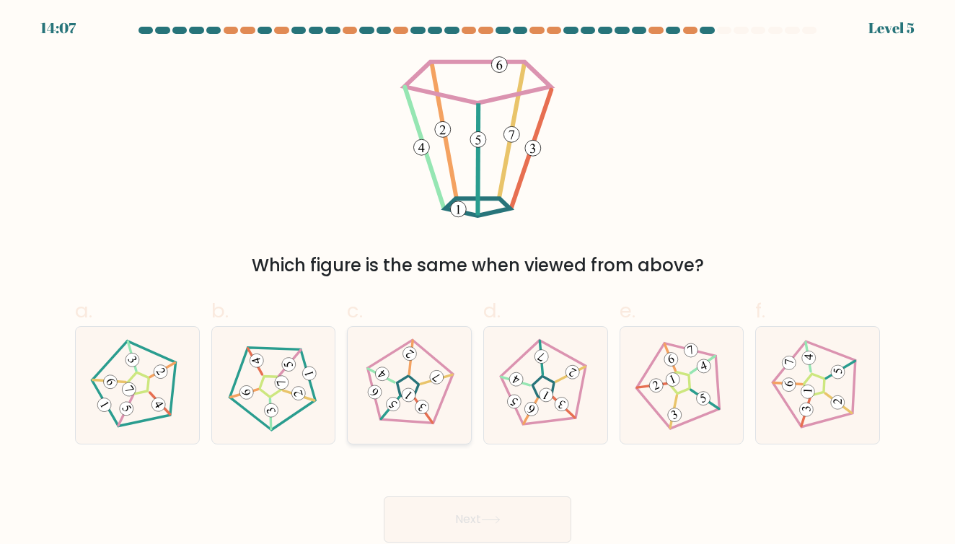
click at [426, 382] on 28 at bounding box center [437, 379] width 32 height 33
click at [478, 281] on input "c." at bounding box center [478, 276] width 1 height 9
radio input "true"
click at [488, 516] on icon at bounding box center [490, 520] width 19 height 8
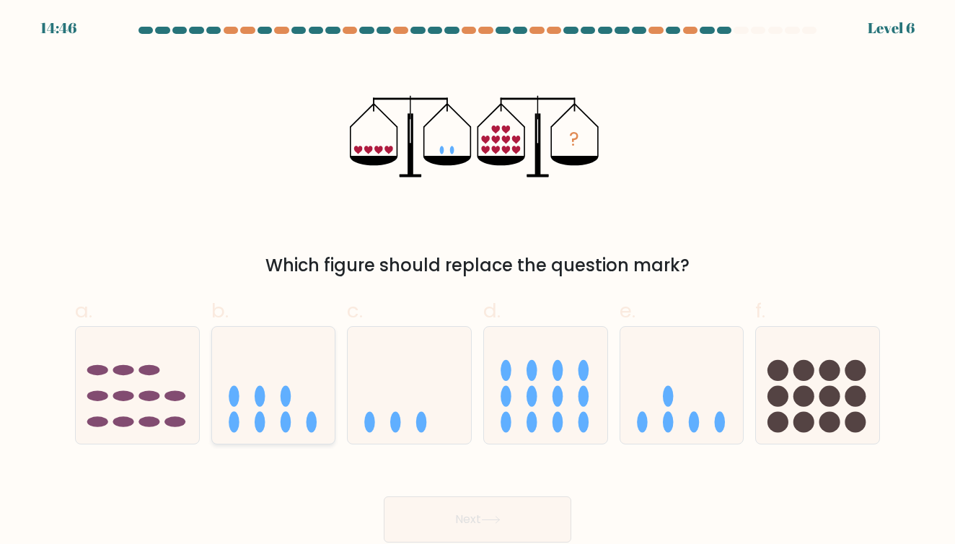
click at [267, 434] on icon at bounding box center [273, 385] width 123 height 102
click at [478, 281] on input "b." at bounding box center [478, 276] width 1 height 9
radio input "true"
click at [497, 512] on button "Next" at bounding box center [478, 519] width 188 height 46
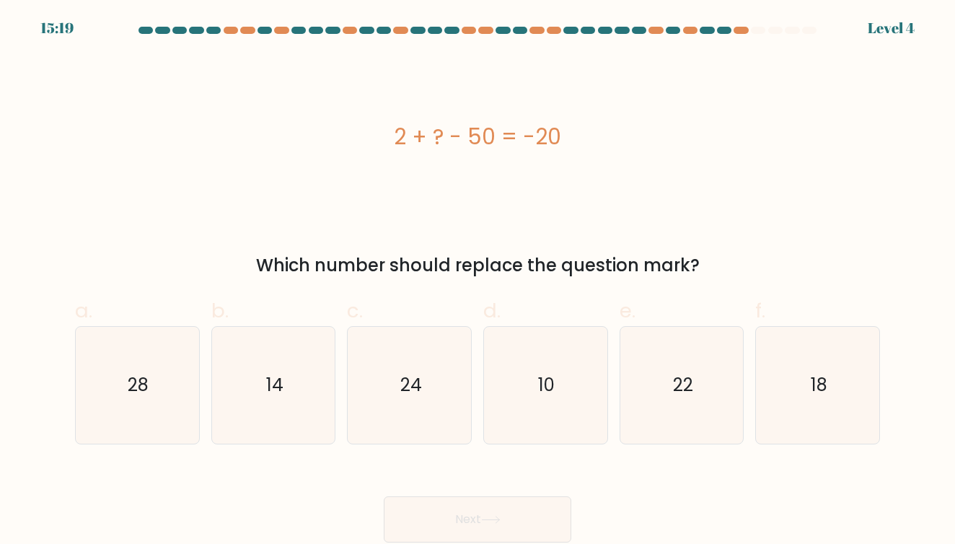
drag, startPoint x: 401, startPoint y: 134, endPoint x: 566, endPoint y: 136, distance: 165.2
click at [567, 136] on div "2 + ? - 50 = -20" at bounding box center [477, 136] width 805 height 32
click at [566, 136] on div "2 + ? - 50 = -20" at bounding box center [477, 136] width 805 height 32
drag, startPoint x: 561, startPoint y: 136, endPoint x: 392, endPoint y: 136, distance: 168.8
click at [392, 136] on div "2 + ? - 50 = -20" at bounding box center [477, 136] width 805 height 32
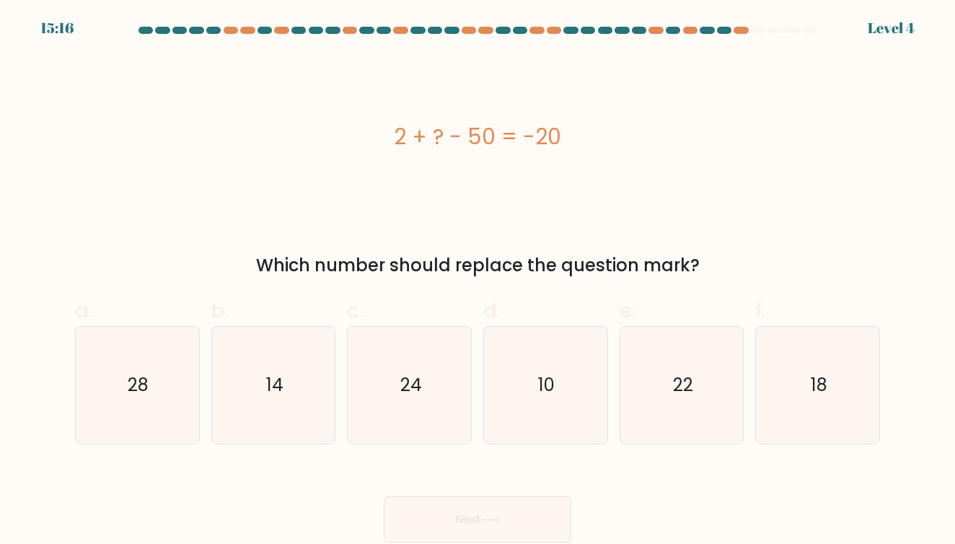
copy div "2 + ? - 50 = -20"
click at [392, 136] on div "2 + ? - 50 = -20" at bounding box center [477, 136] width 805 height 32
click at [419, 384] on text "24" at bounding box center [411, 385] width 22 height 24
click at [478, 281] on input "c. 24" at bounding box center [478, 276] width 1 height 9
radio input "true"
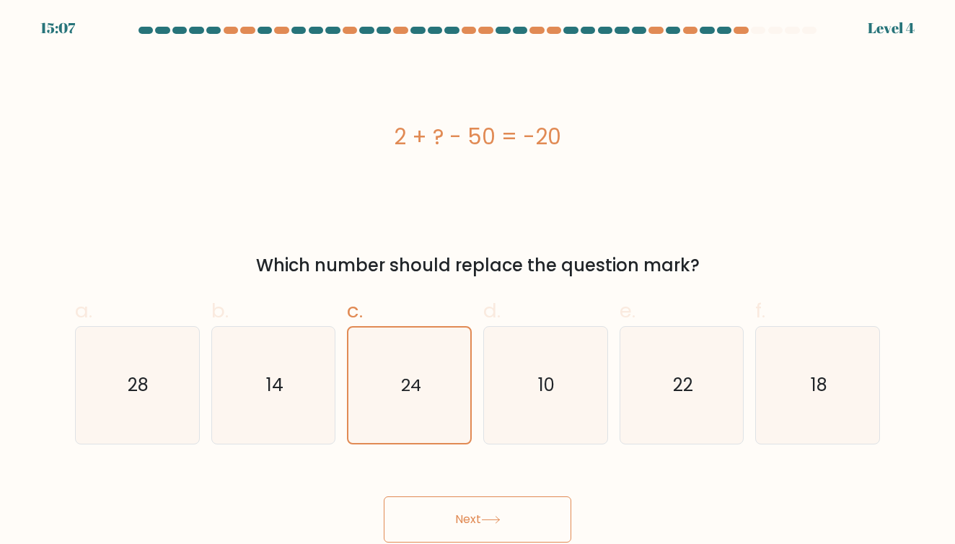
click at [517, 530] on button "Next" at bounding box center [478, 519] width 188 height 46
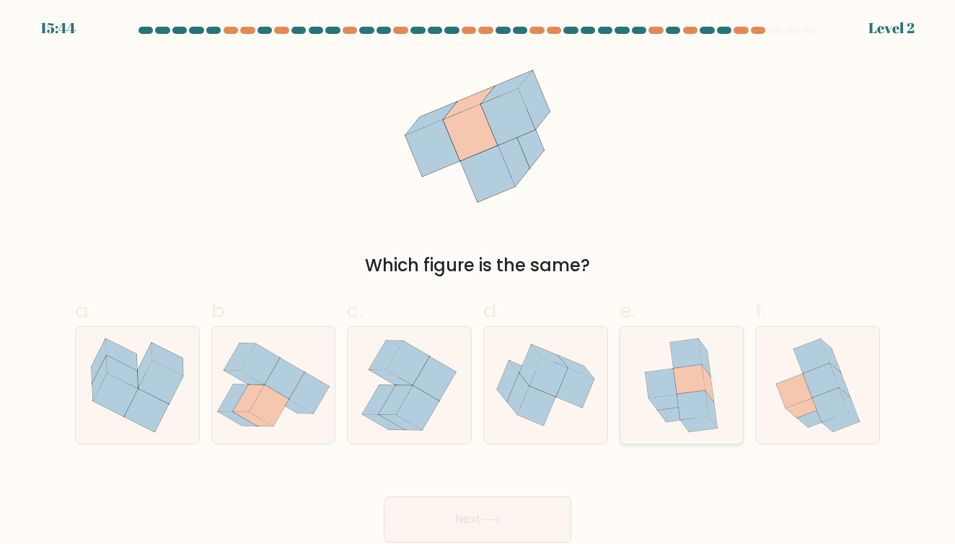
click at [710, 382] on icon at bounding box center [709, 382] width 12 height 37
click at [478, 281] on input "e." at bounding box center [478, 276] width 1 height 9
radio input "true"
click at [524, 520] on button "Next" at bounding box center [478, 519] width 188 height 46
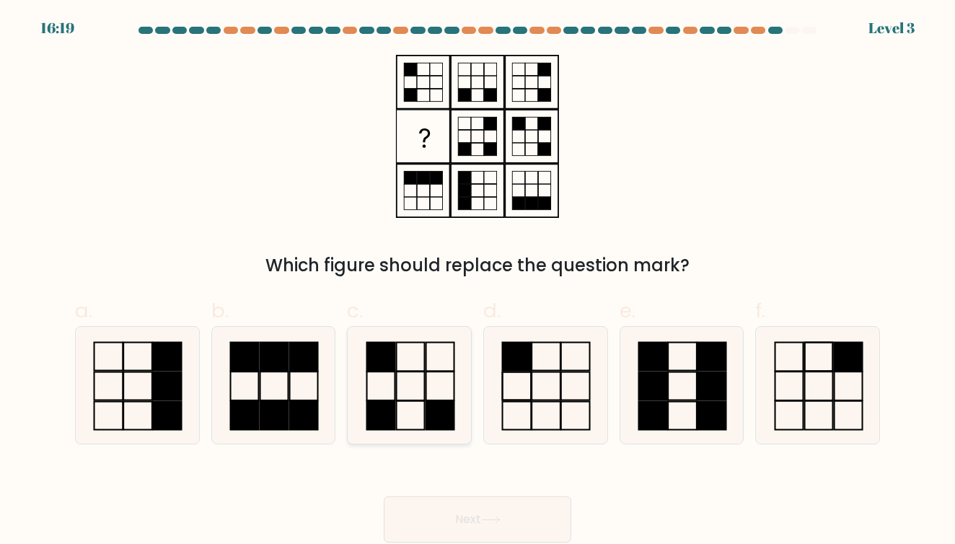
click at [405, 401] on icon at bounding box center [409, 385] width 117 height 117
click at [478, 281] on input "c." at bounding box center [478, 276] width 1 height 9
radio input "true"
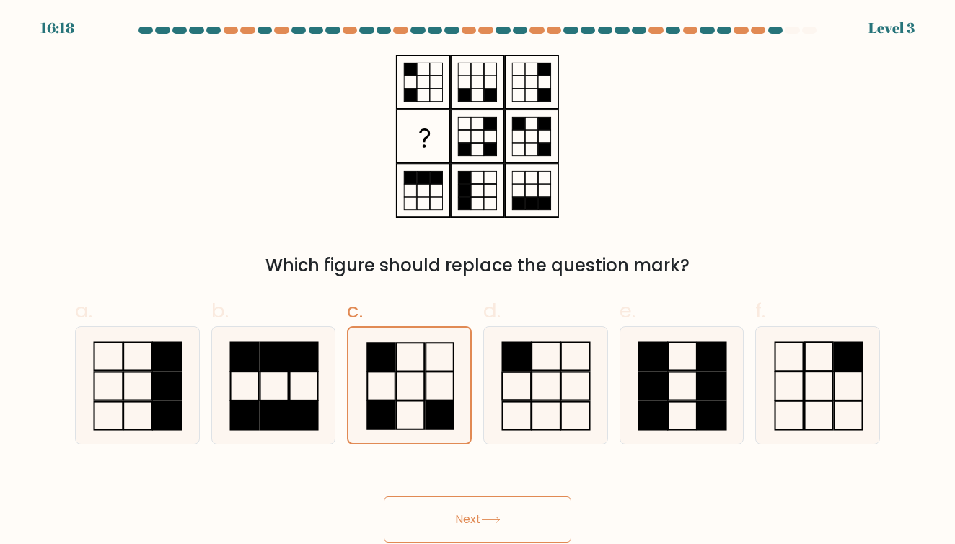
click at [475, 527] on button "Next" at bounding box center [478, 519] width 188 height 46
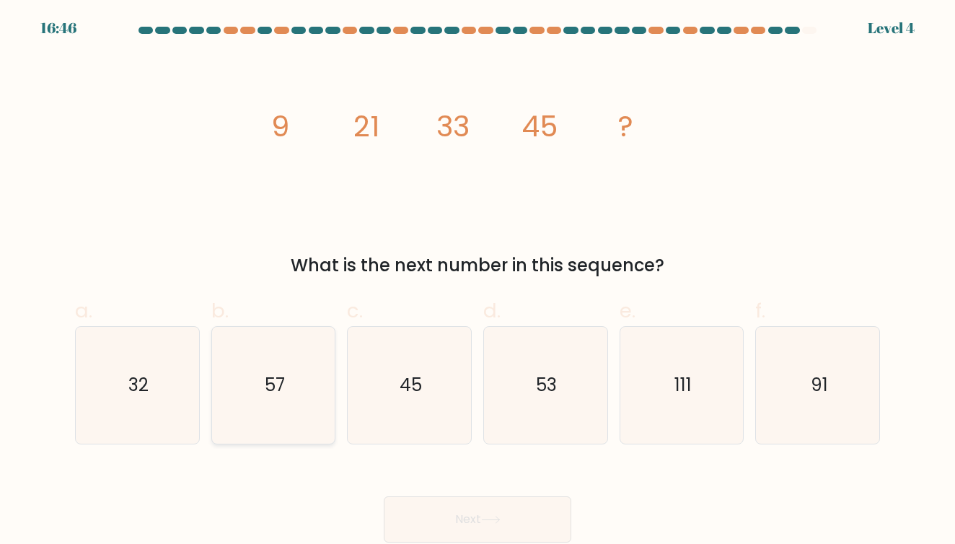
click at [332, 418] on icon "57" at bounding box center [273, 385] width 117 height 117
click at [478, 281] on input "b. 57" at bounding box center [478, 276] width 1 height 9
radio input "true"
click at [455, 515] on button "Next" at bounding box center [478, 519] width 188 height 46
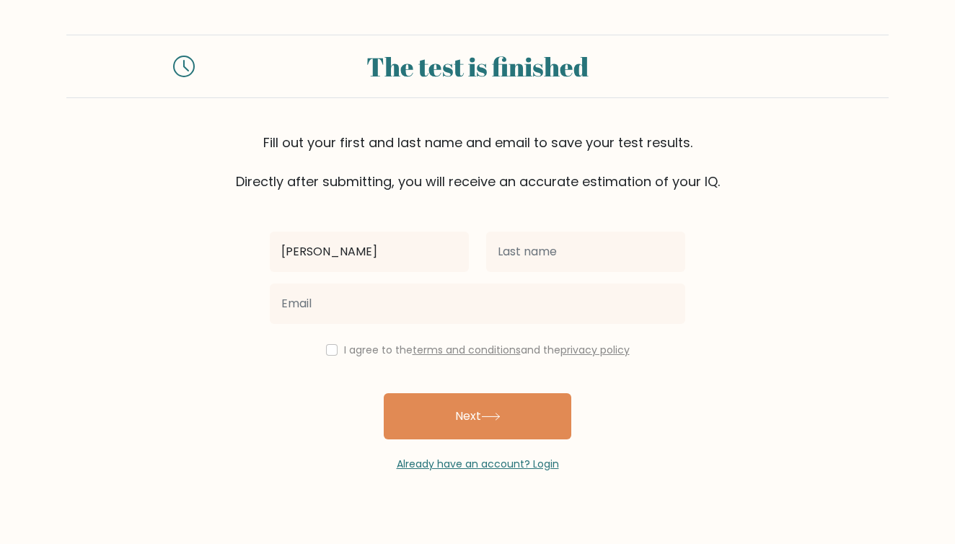
type input "Elizabeth"
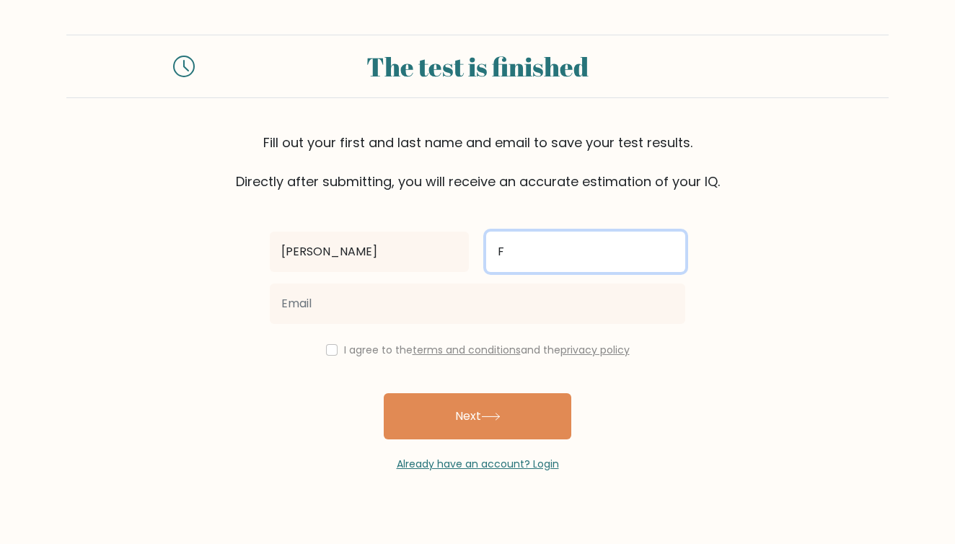
type input "F"
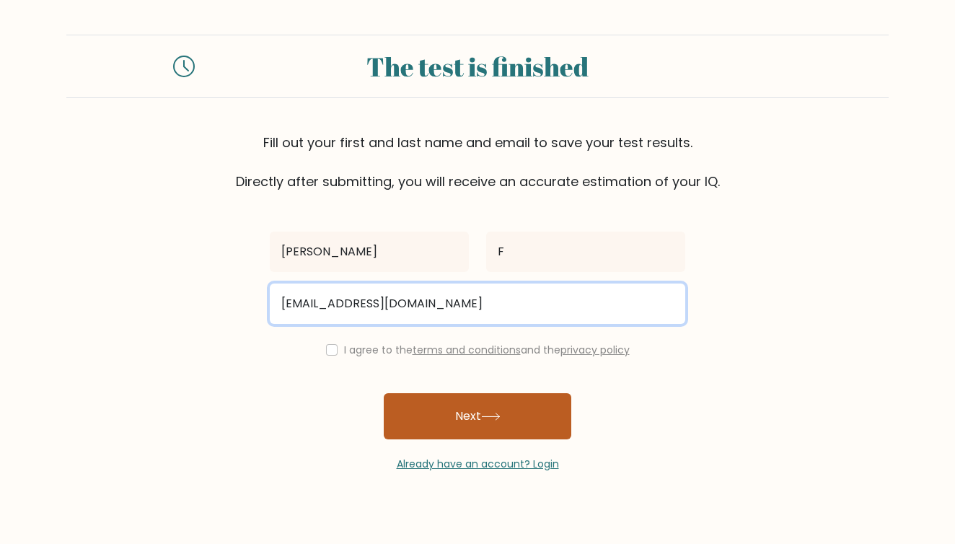
type input "elizabethpamela0203@gmail.com"
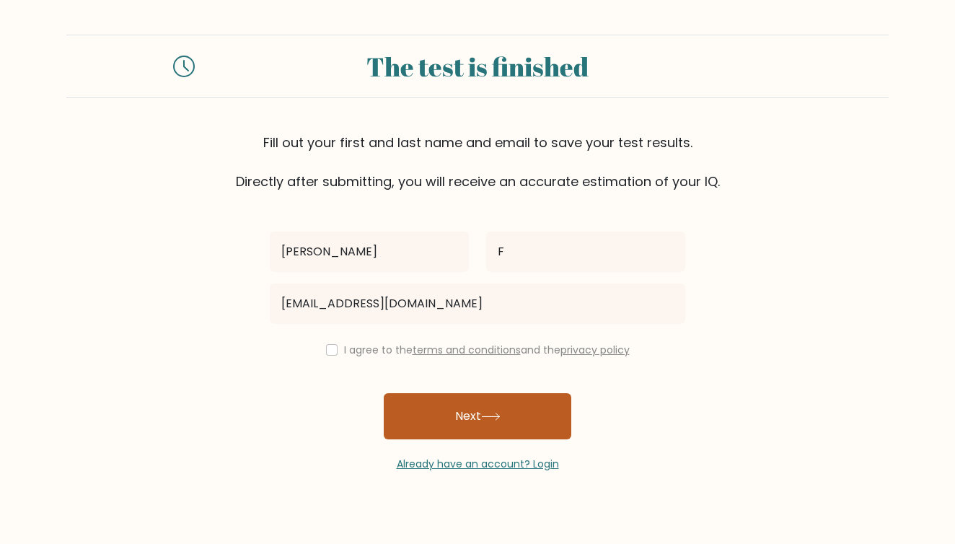
click at [538, 420] on button "Next" at bounding box center [478, 416] width 188 height 46
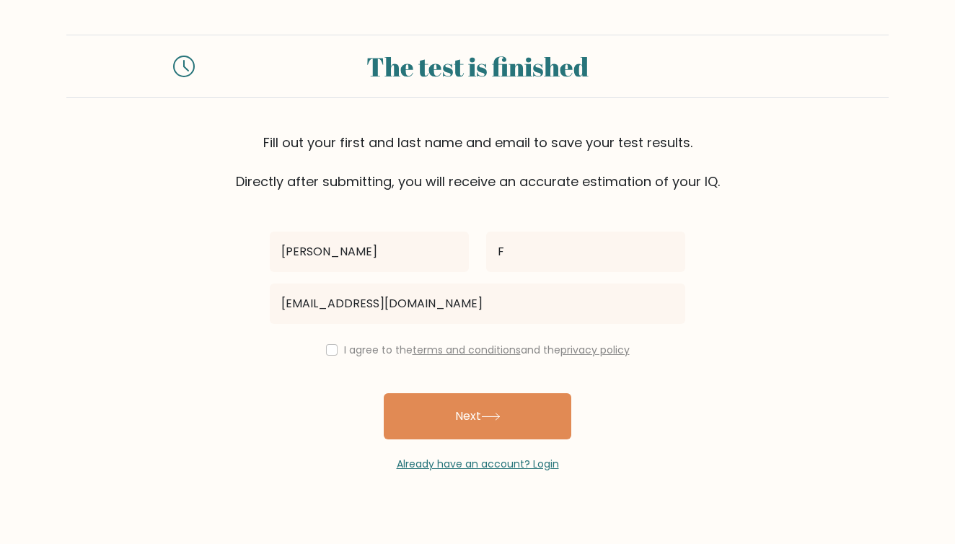
click at [330, 351] on input "checkbox" at bounding box center [332, 350] width 12 height 12
checkbox input "true"
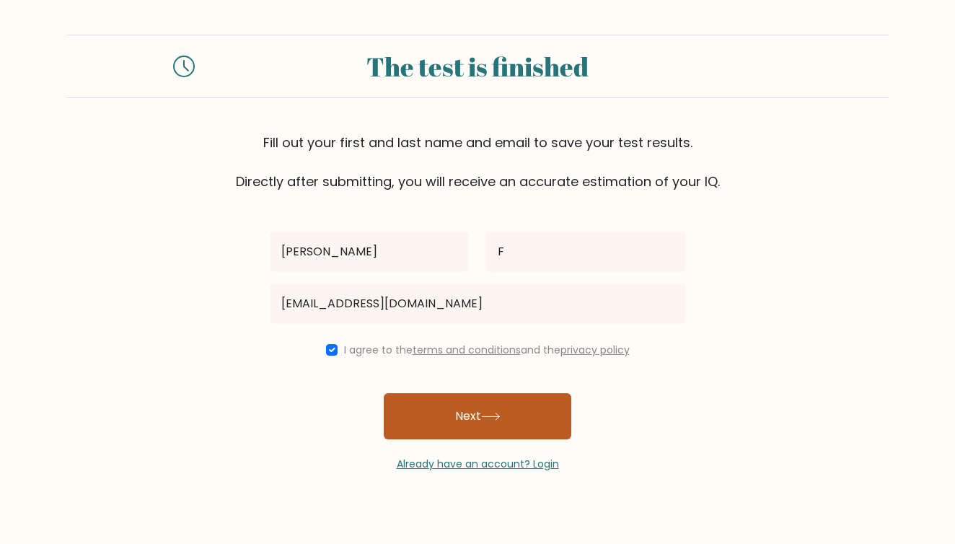
click at [432, 413] on button "Next" at bounding box center [478, 416] width 188 height 46
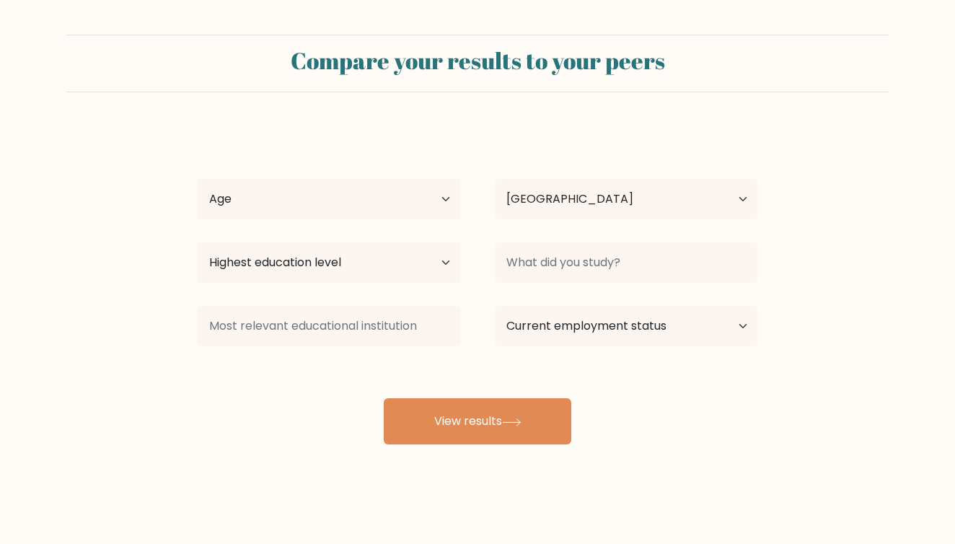
select select "US"
select select "18_24"
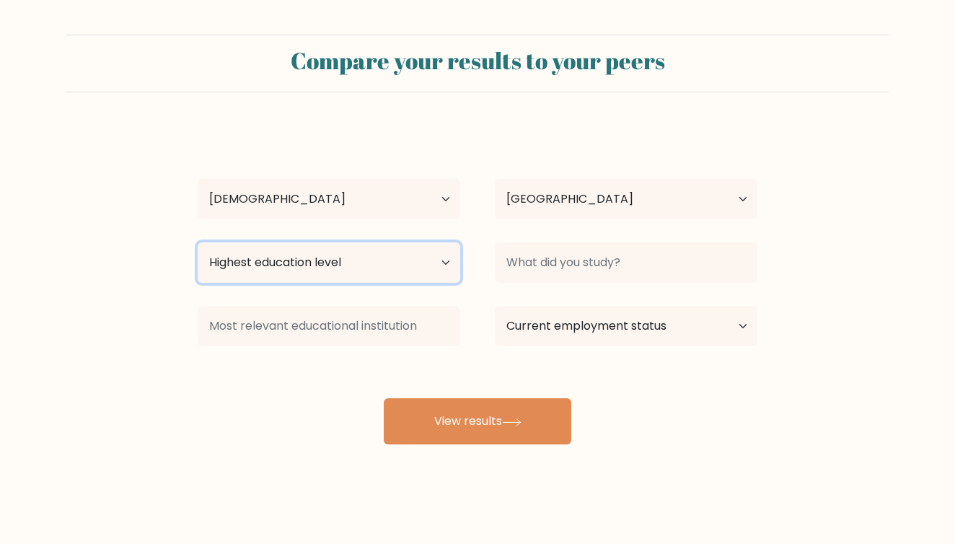
select select "primary"
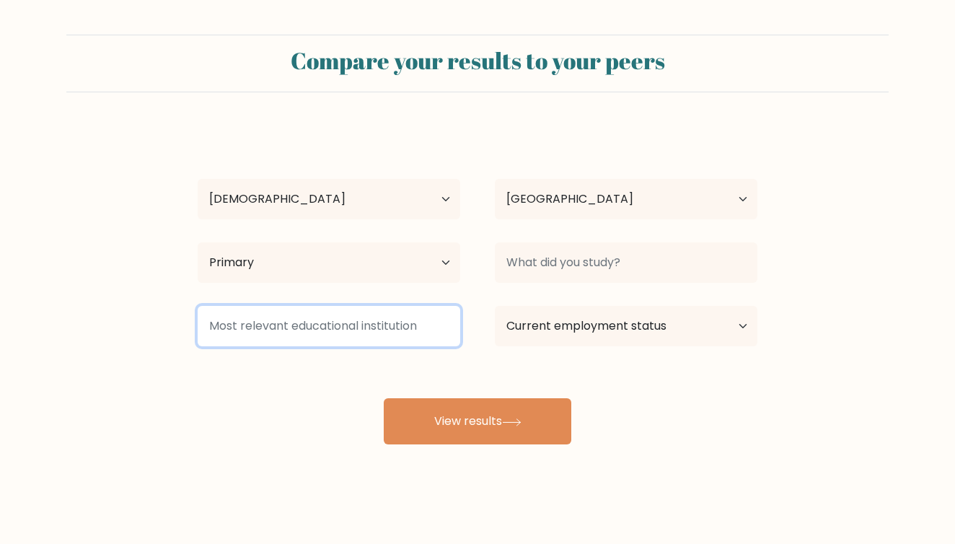
click at [352, 342] on input at bounding box center [329, 326] width 263 height 40
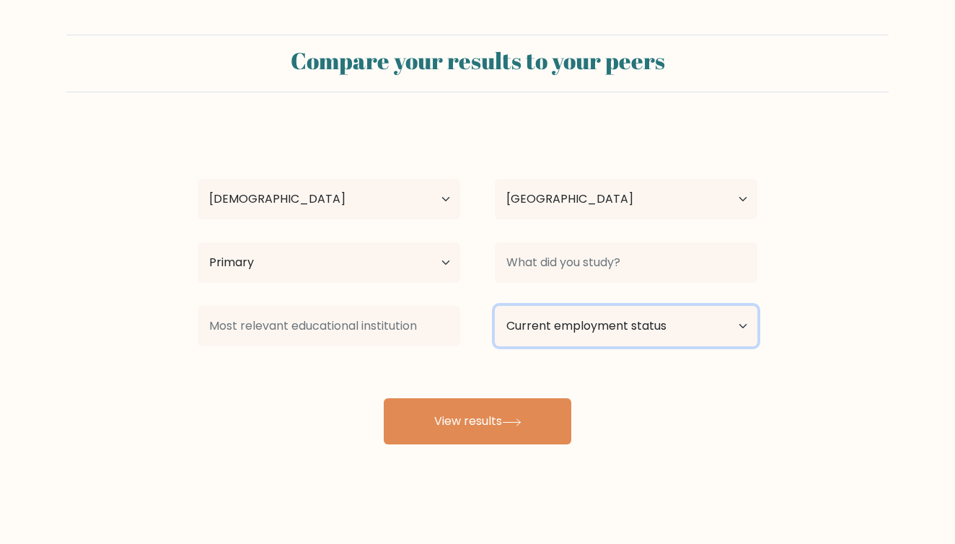
select select "student"
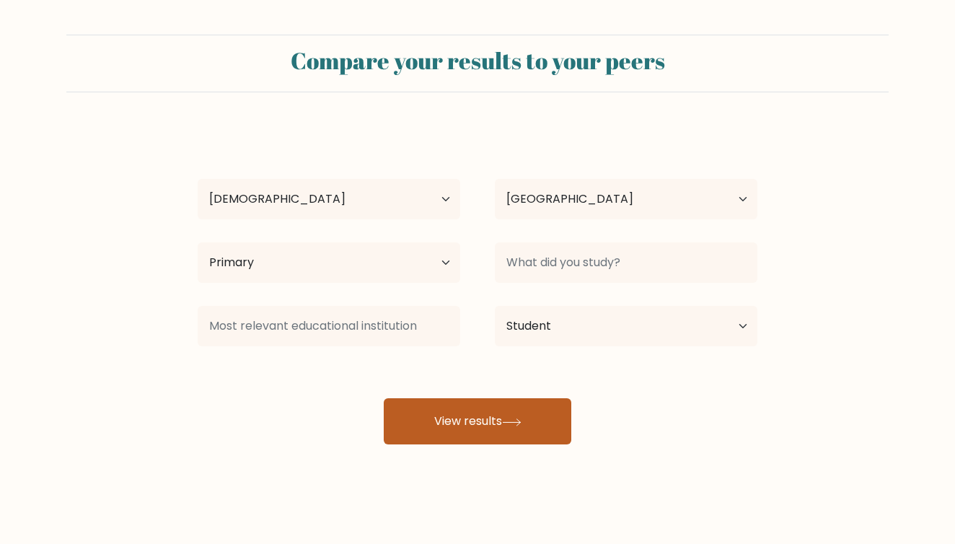
click at [540, 426] on button "View results" at bounding box center [478, 421] width 188 height 46
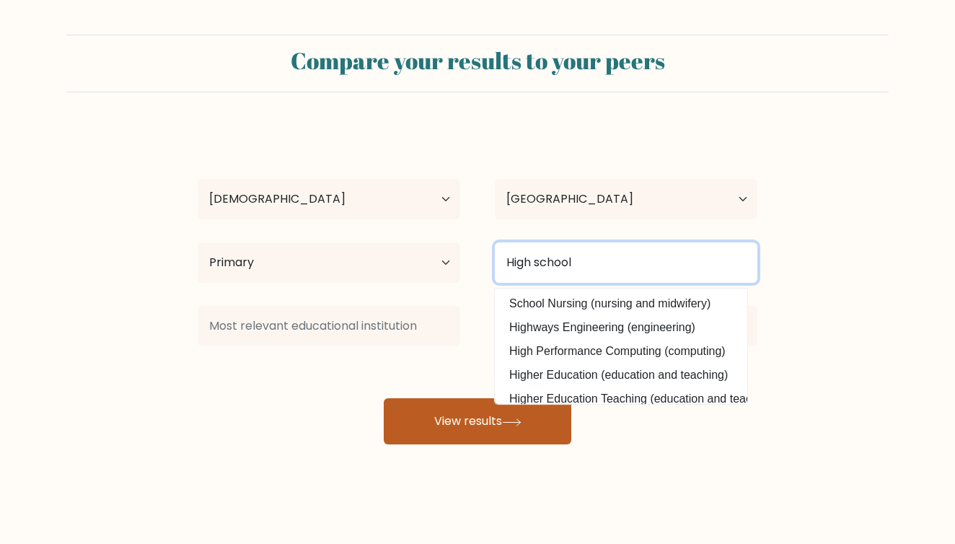
type input "High school"
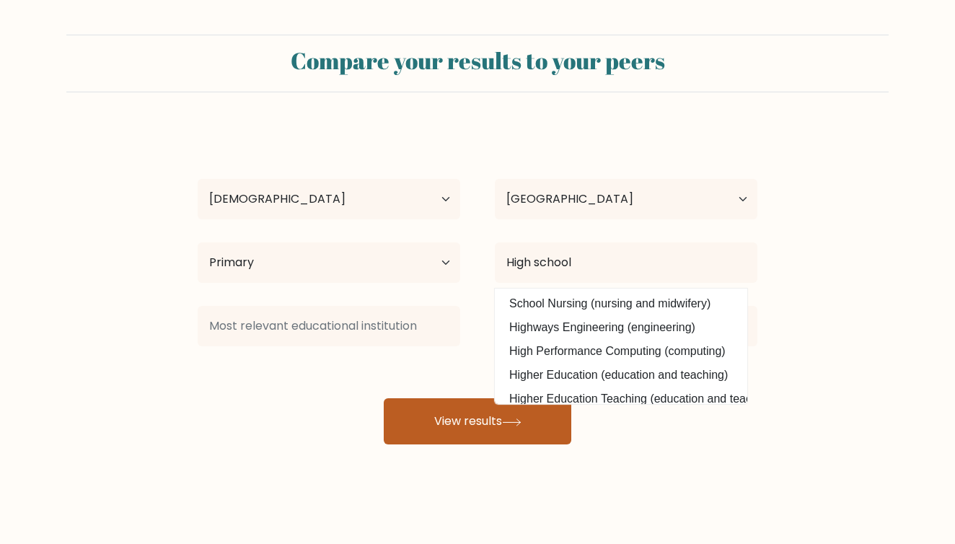
click at [498, 439] on button "View results" at bounding box center [478, 421] width 188 height 46
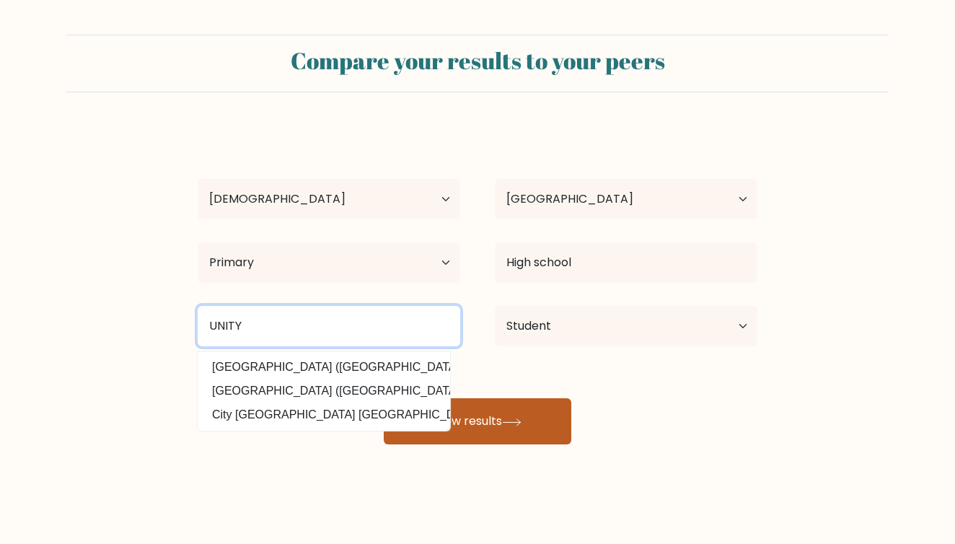
type input "UNITY"
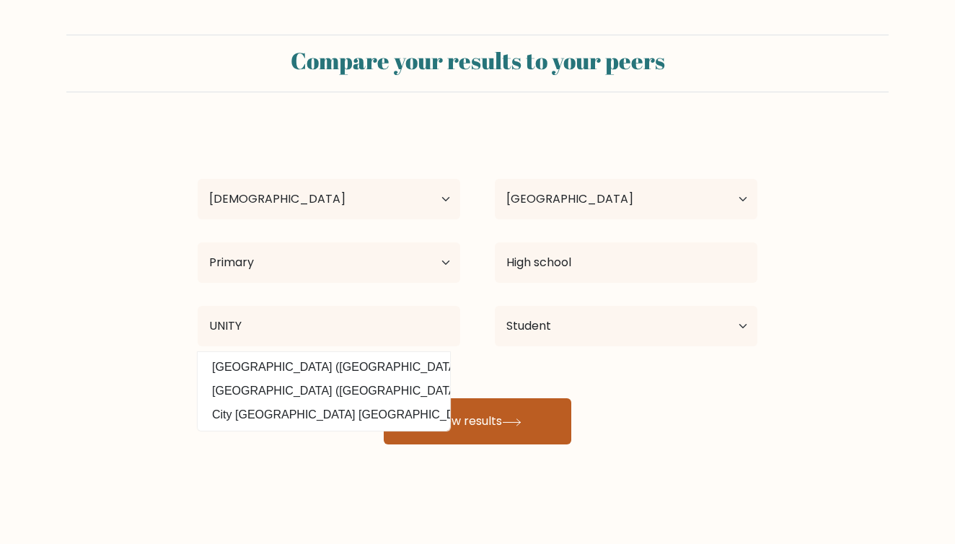
click at [476, 426] on button "View results" at bounding box center [478, 421] width 188 height 46
